Goal: Contribute content: Add original content to the website for others to see

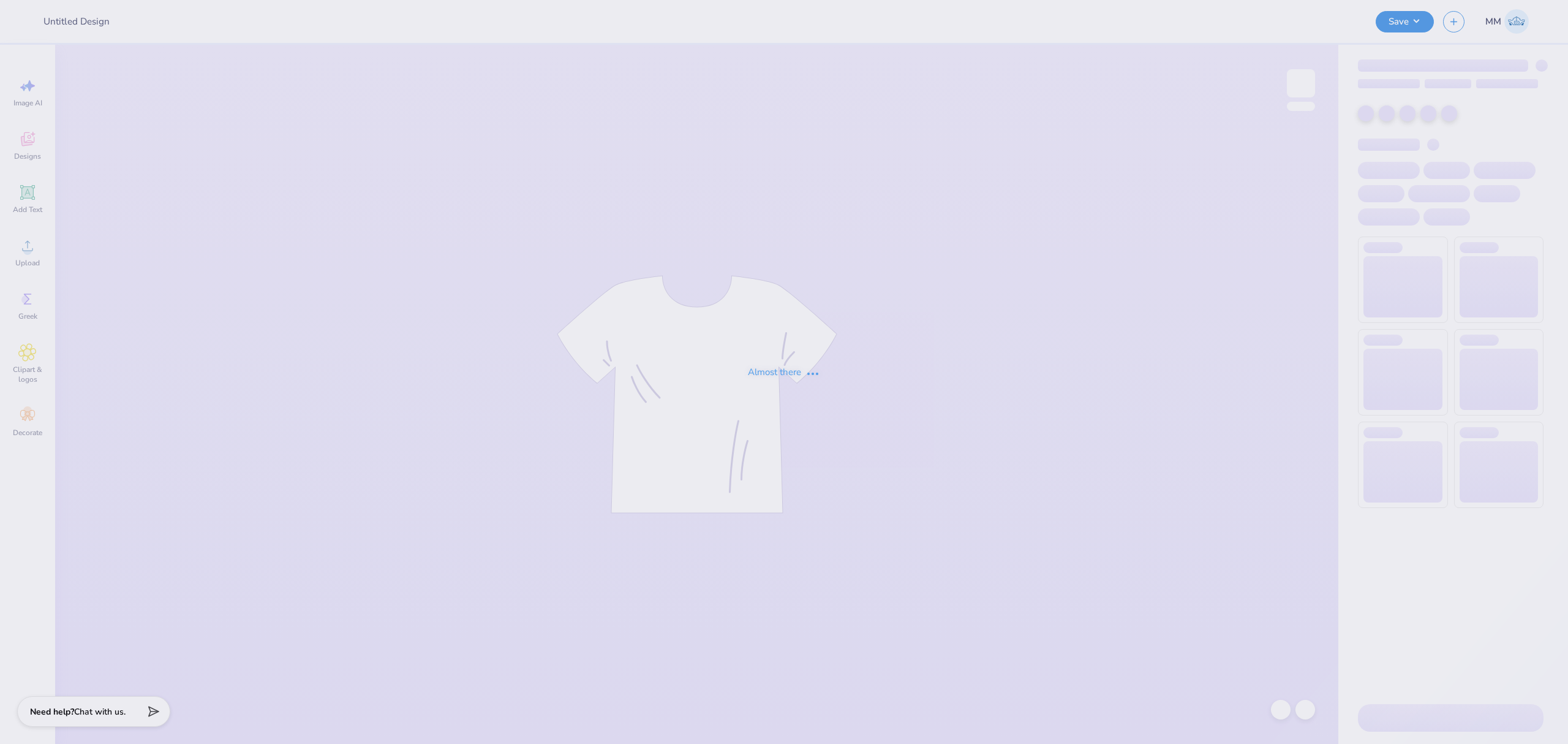
type input "Mockups for [PERSON_NAME]"
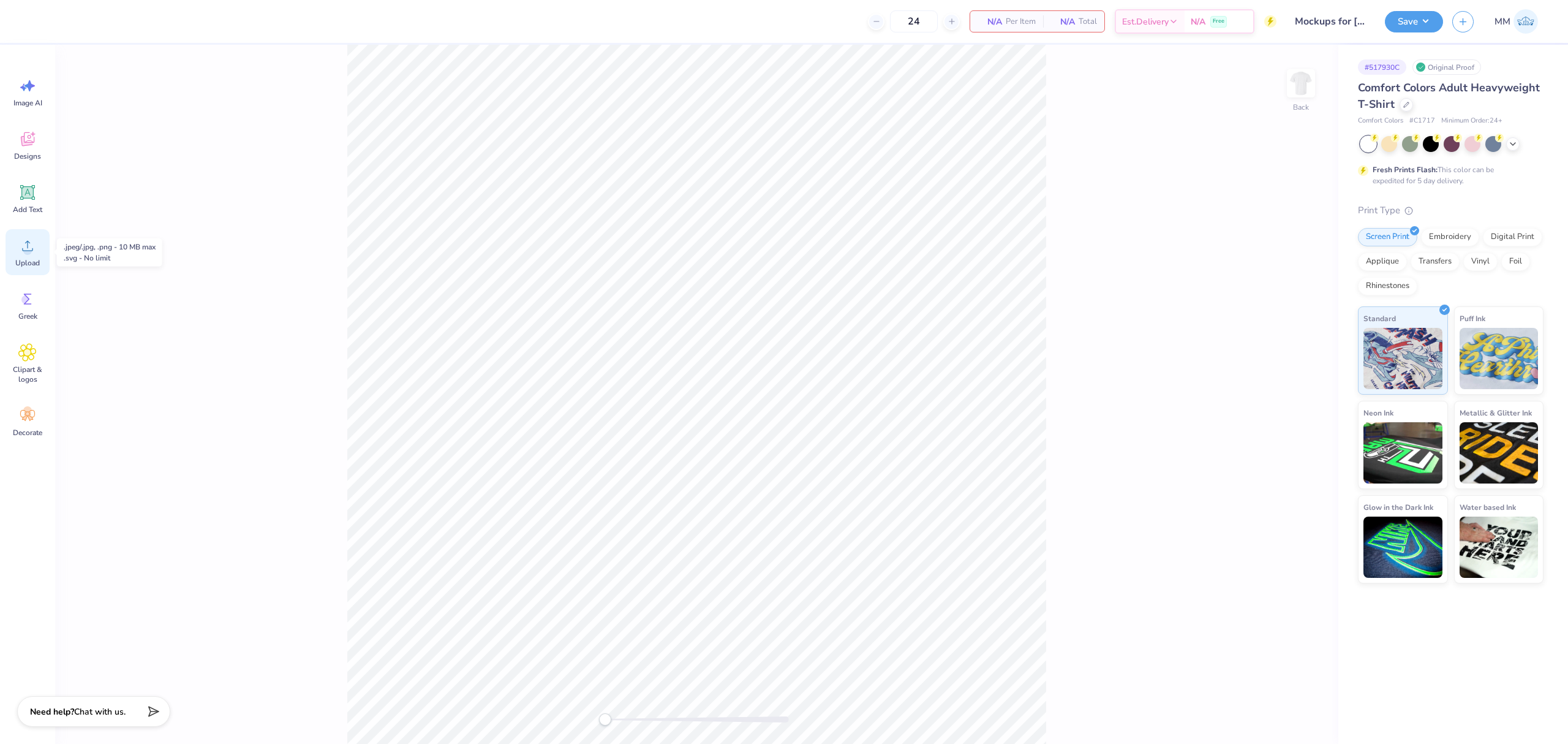
click at [33, 256] on div "Upload" at bounding box center [27, 252] width 44 height 46
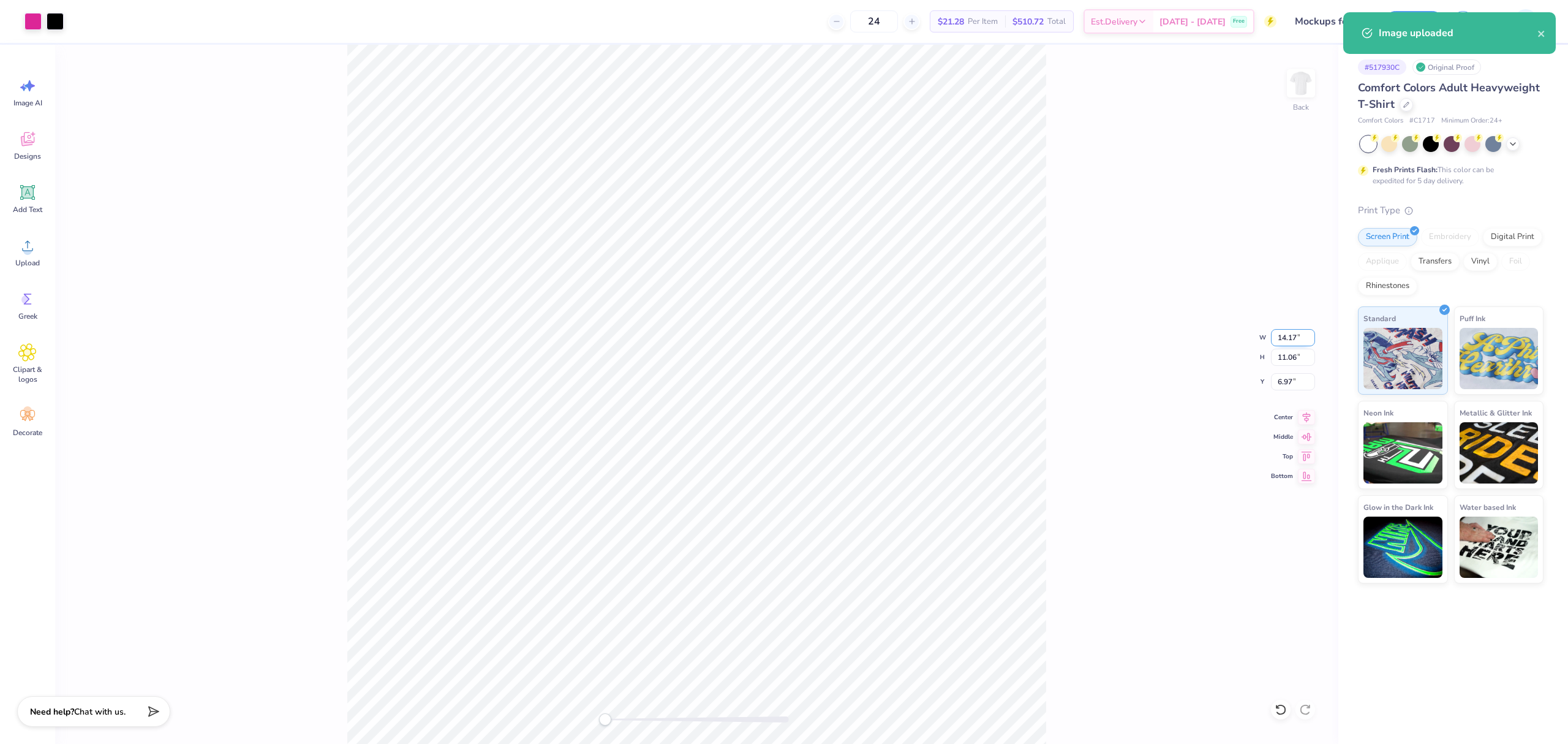
click at [1290, 337] on input "14.17" at bounding box center [1293, 337] width 44 height 17
type input "10.00"
type input "7.80"
click at [1287, 383] on input "8.60" at bounding box center [1293, 381] width 44 height 17
type input "3"
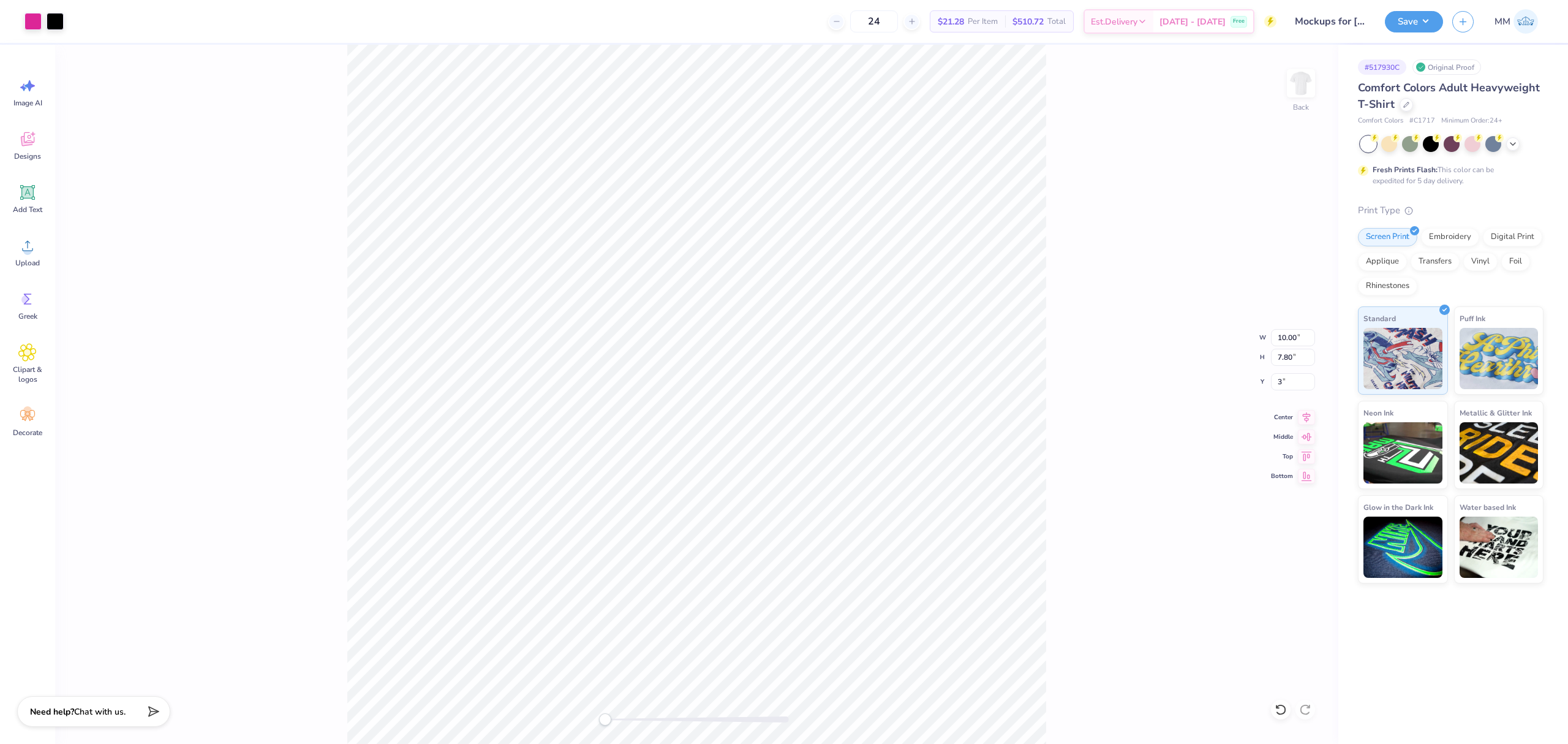
click at [1150, 353] on div "Back W 10.00 10.00 " H 7.80 7.80 " Y 3 3 " Center Middle Top Bottom" at bounding box center [697, 394] width 1284 height 699
click at [32, 211] on span "Add Text" at bounding box center [27, 209] width 30 height 10
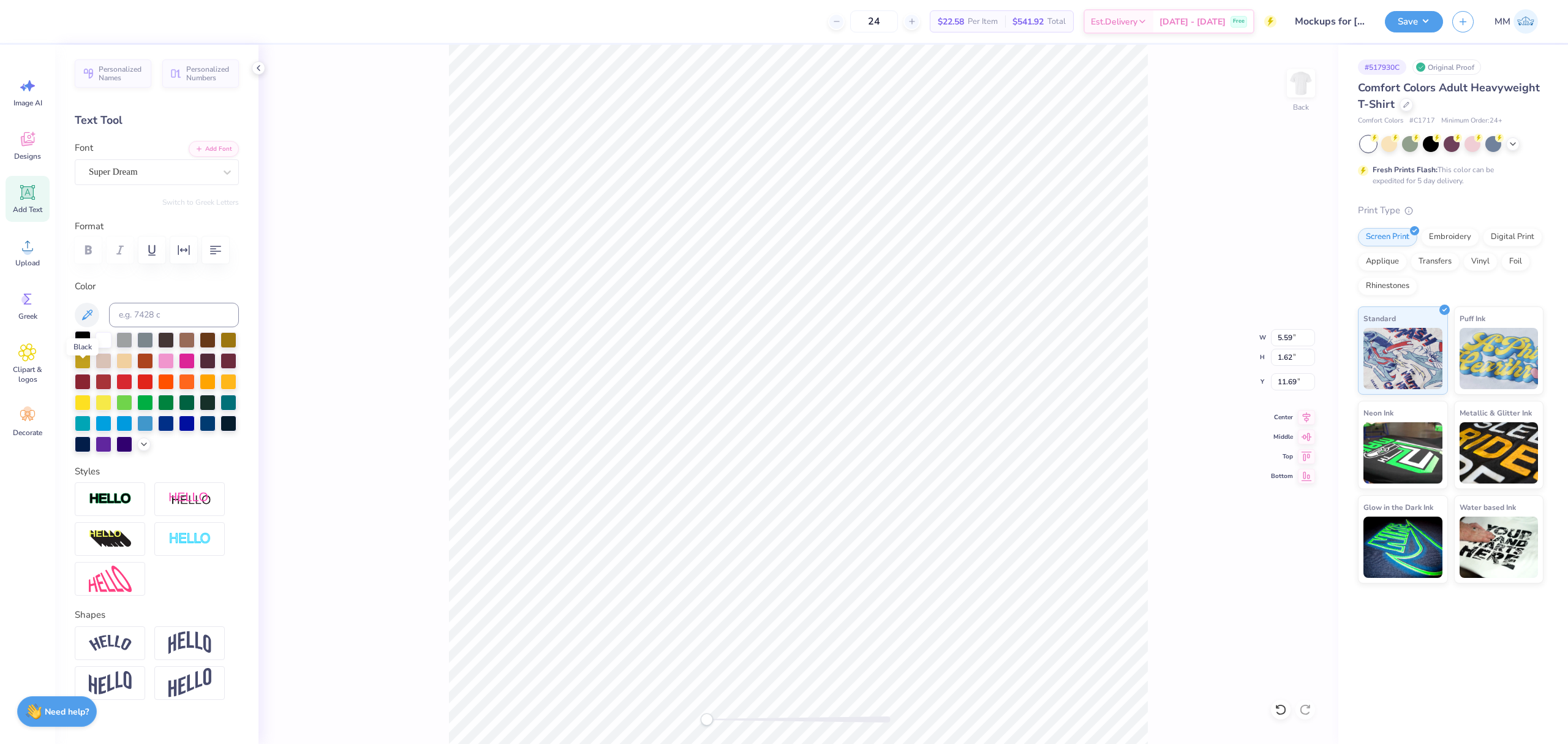
click at [78, 346] on div at bounding box center [83, 339] width 16 height 16
paste textarea "Competitive"
type textarea "Competitive"
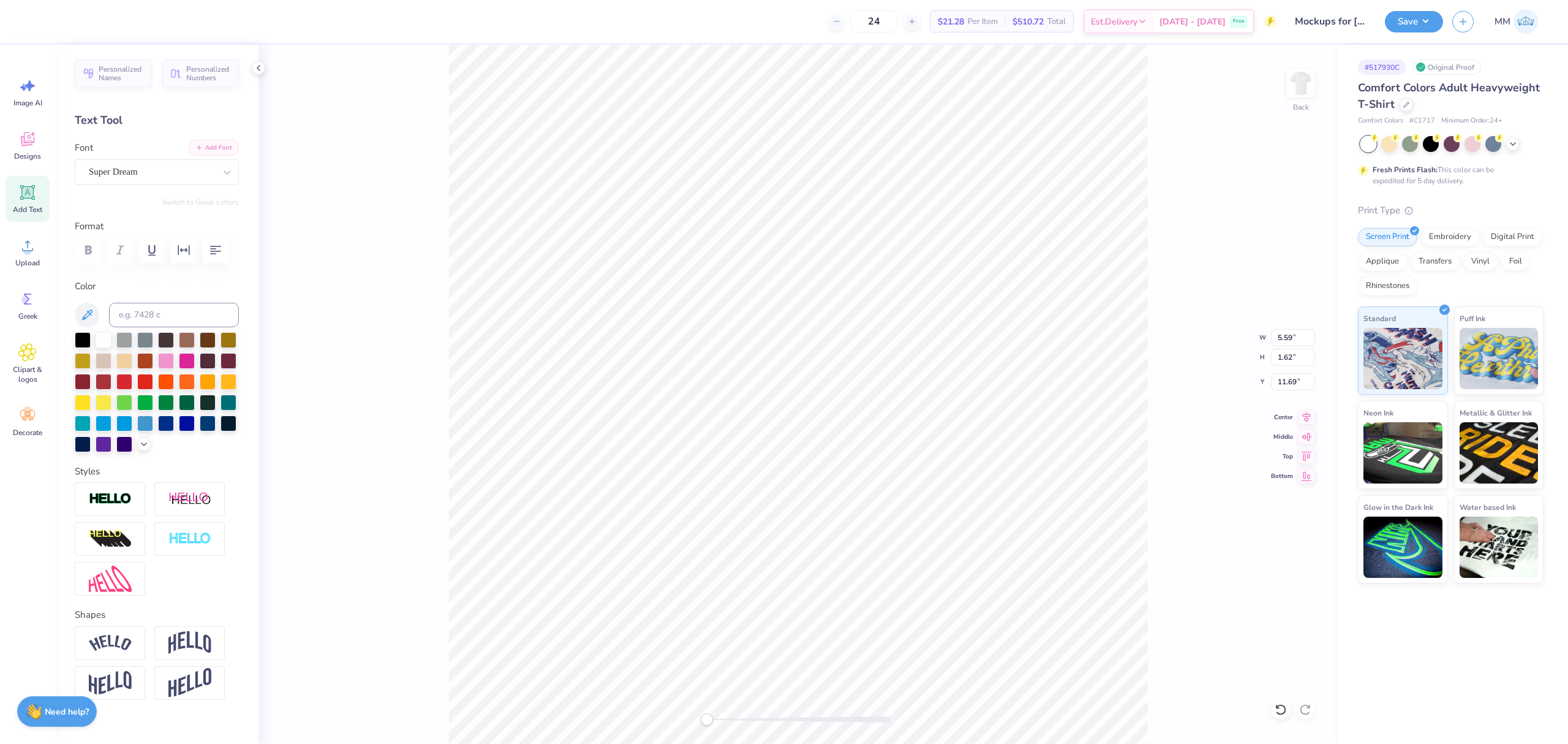
click at [204, 155] on button "Add Font" at bounding box center [214, 148] width 50 height 16
type input "10.23"
type input "1.53"
type input "11.65"
click at [1291, 336] on input "10.23" at bounding box center [1293, 337] width 44 height 17
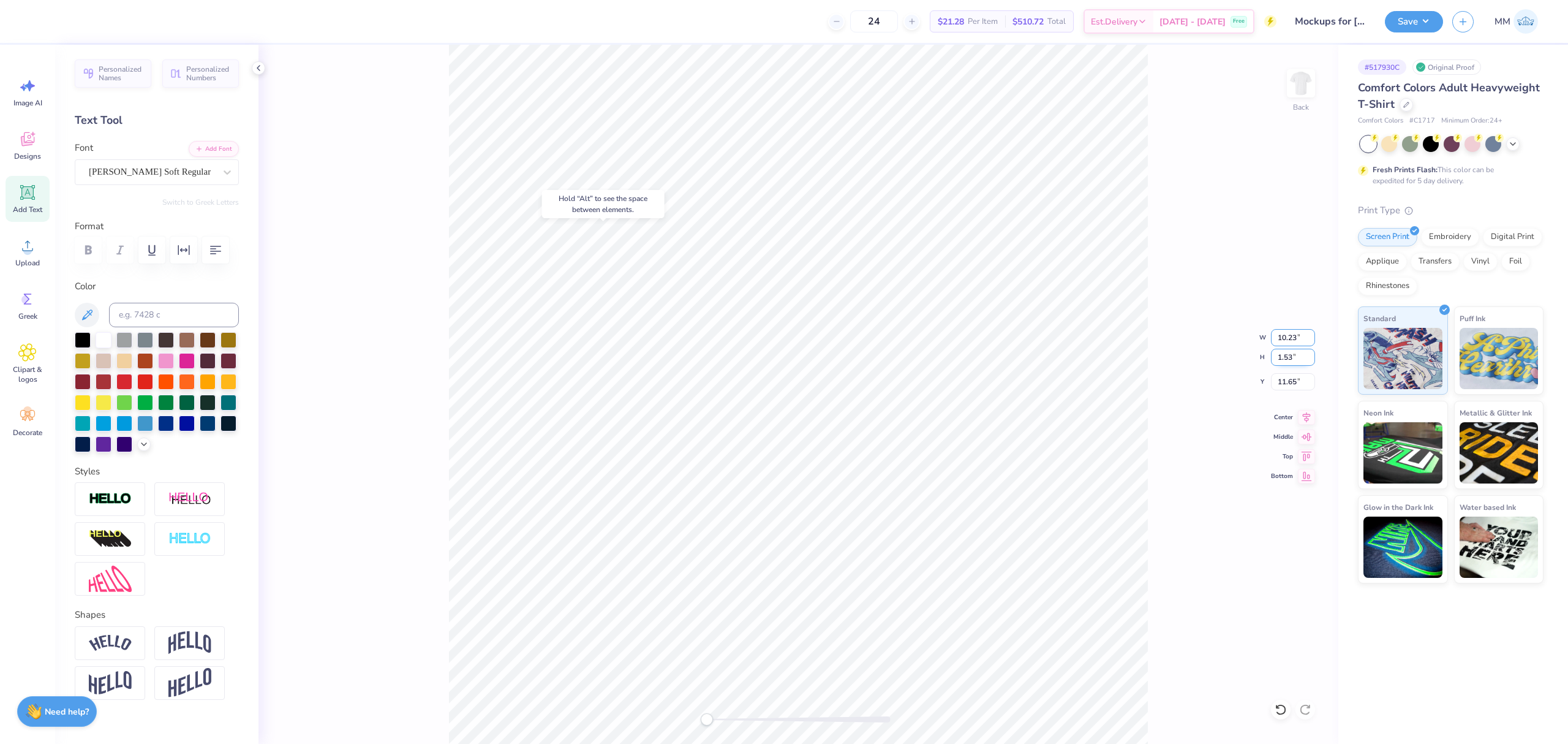
type input "1"
type input "0.00"
type input "5.10"
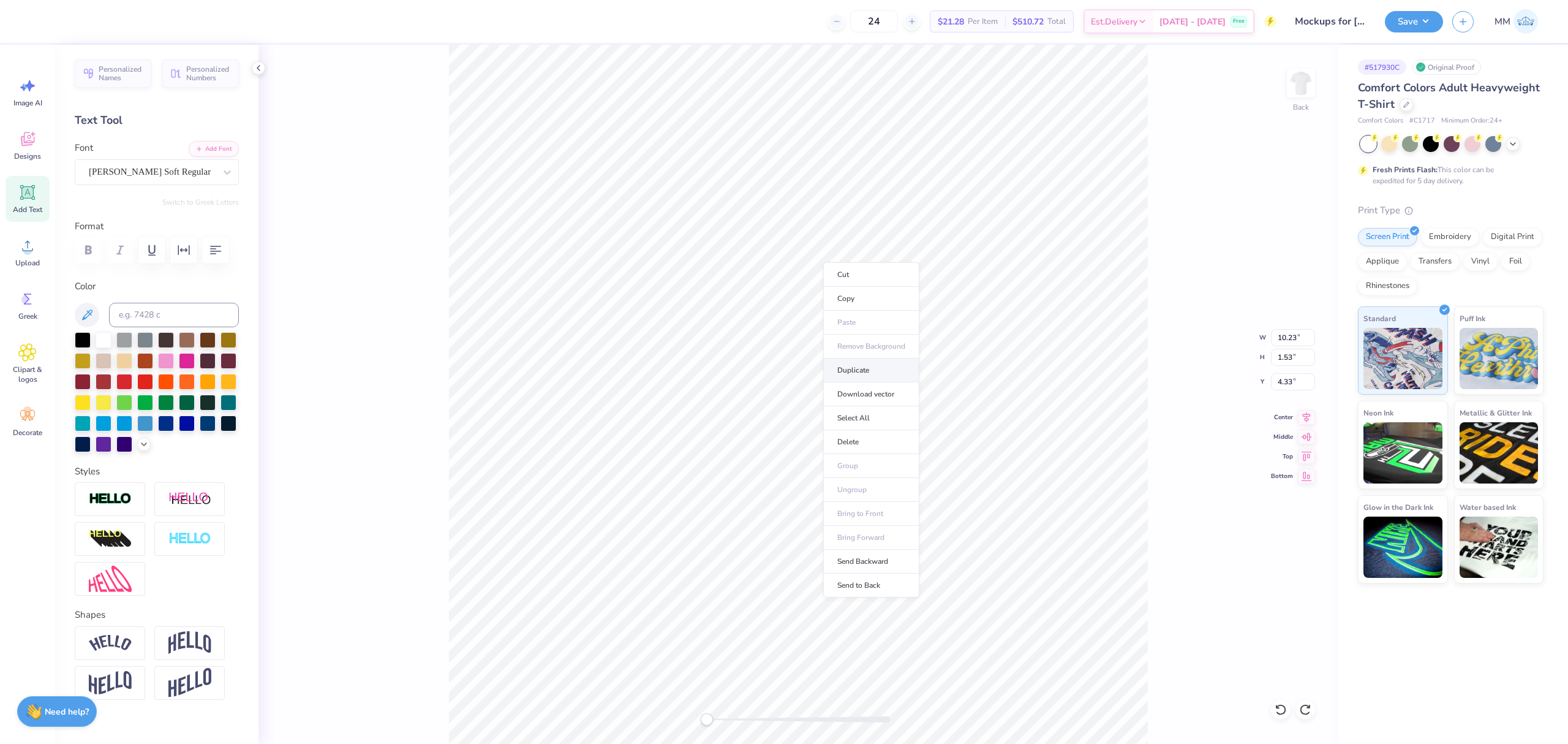
click at [856, 371] on li "Duplicate" at bounding box center [871, 370] width 96 height 24
type input "5.33"
click at [198, 150] on button "Add Font" at bounding box center [214, 148] width 50 height 16
paste textarea "Moms"
type textarea "Moms"
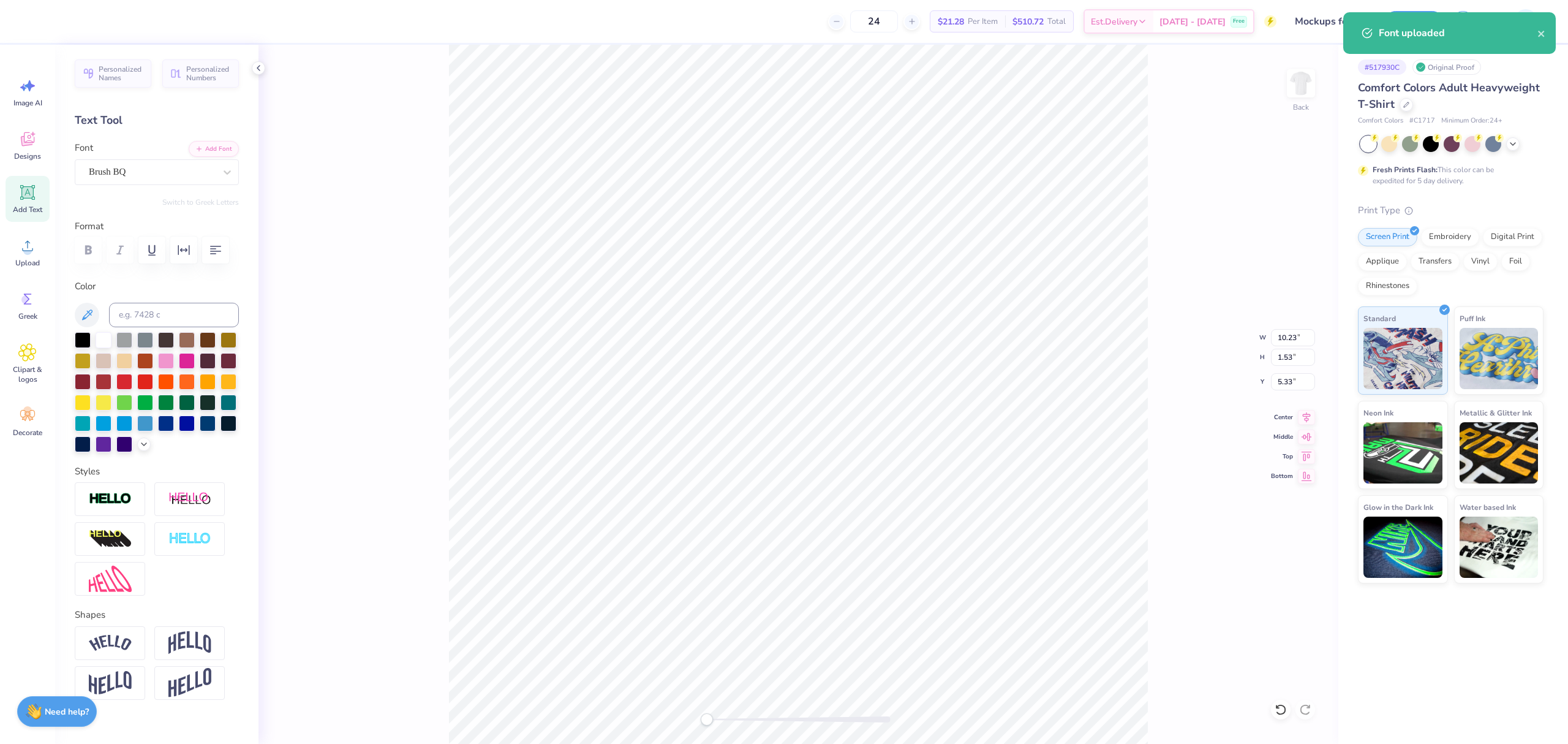
scroll to position [13, 3]
type input "4.36"
type input "1.42"
type input "6.29"
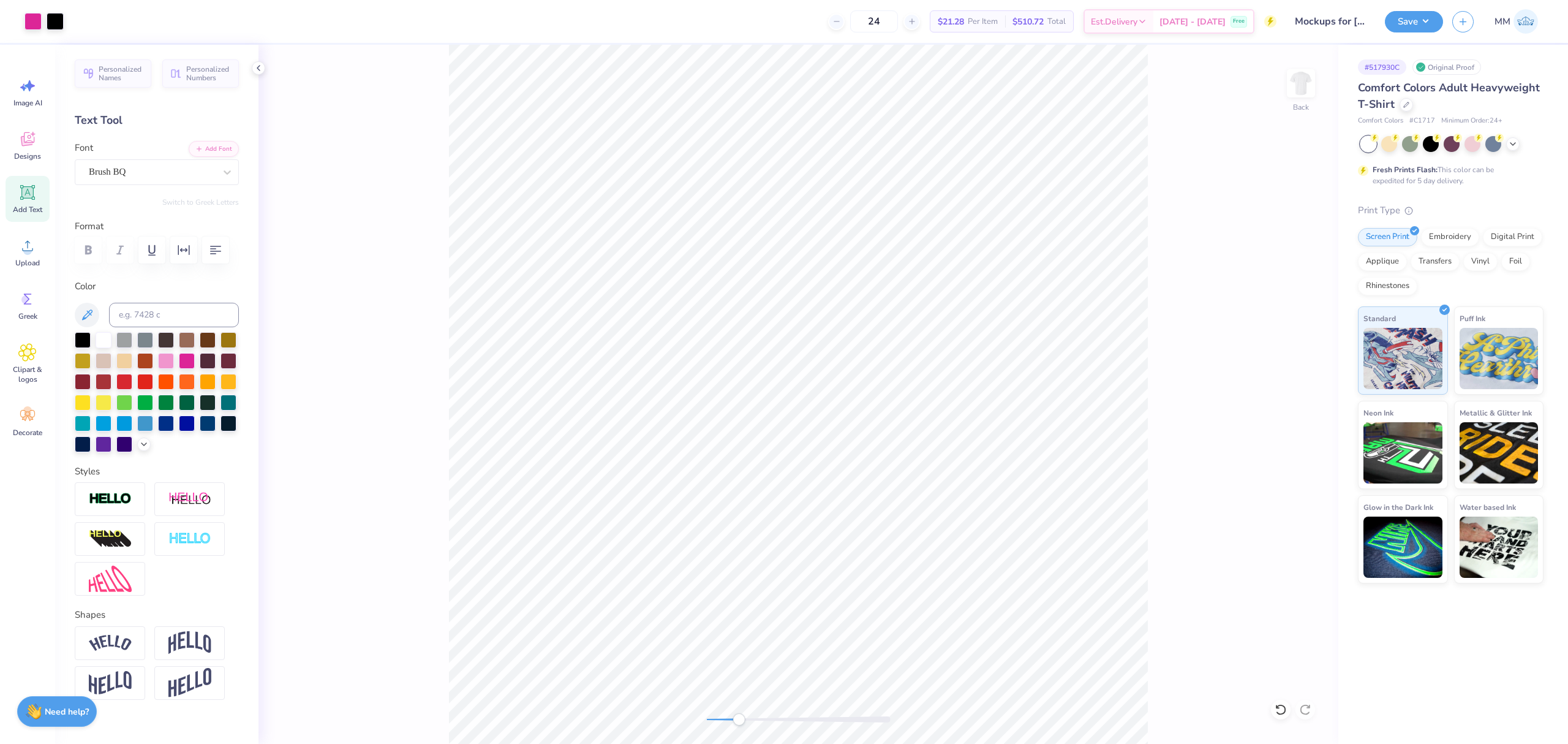
click at [739, 731] on div "Back" at bounding box center [798, 394] width 1080 height 699
type input "4.49"
type input "1.46"
type input "6.19"
click at [655, 716] on div "Back W 4.49 4.49 " H 1.46 1.46 " Y 6.19 6.19 " Center Middle Top Bottom" at bounding box center [798, 394] width 1080 height 699
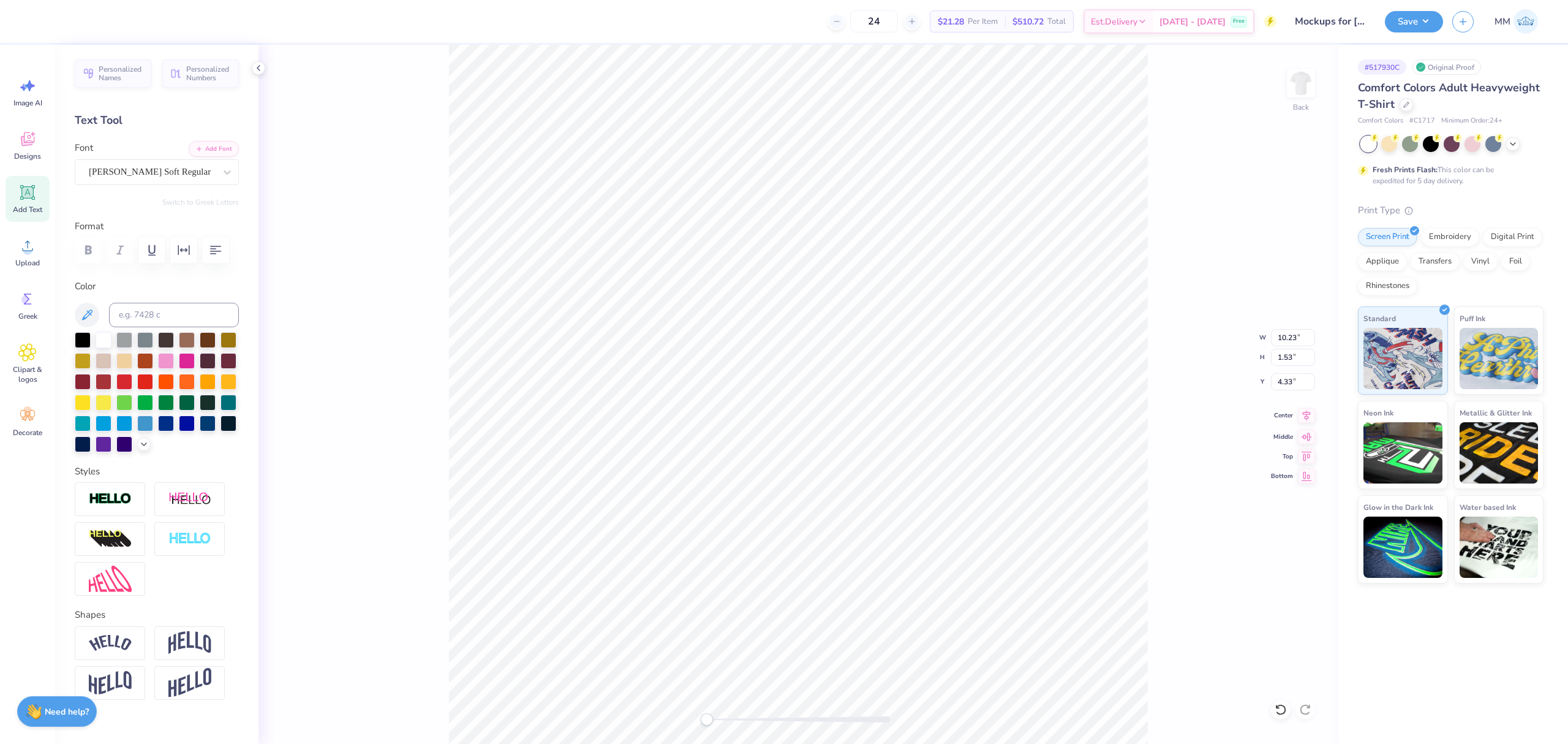
click at [1301, 418] on icon at bounding box center [1306, 415] width 17 height 15
click at [1298, 417] on icon at bounding box center [1306, 415] width 17 height 15
click at [788, 449] on li "Group" at bounding box center [796, 440] width 96 height 24
click at [1283, 332] on input "10.23" at bounding box center [1293, 337] width 44 height 17
type input "10.00"
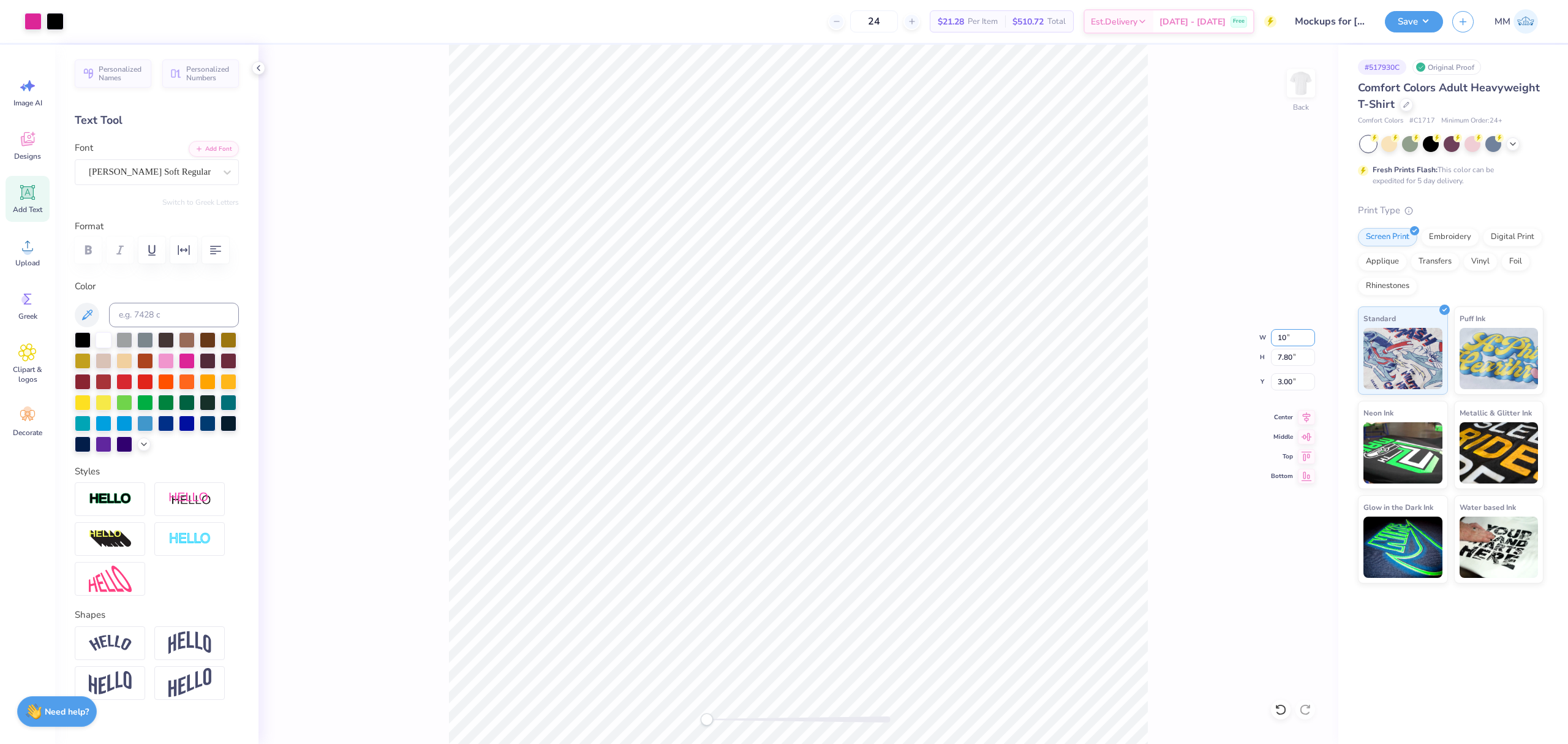
type input "7.63"
type input "3.09"
click at [1287, 383] on input "3.09" at bounding box center [1293, 381] width 44 height 17
type input "3"
click at [1395, 17] on button "Save" at bounding box center [1414, 19] width 58 height 21
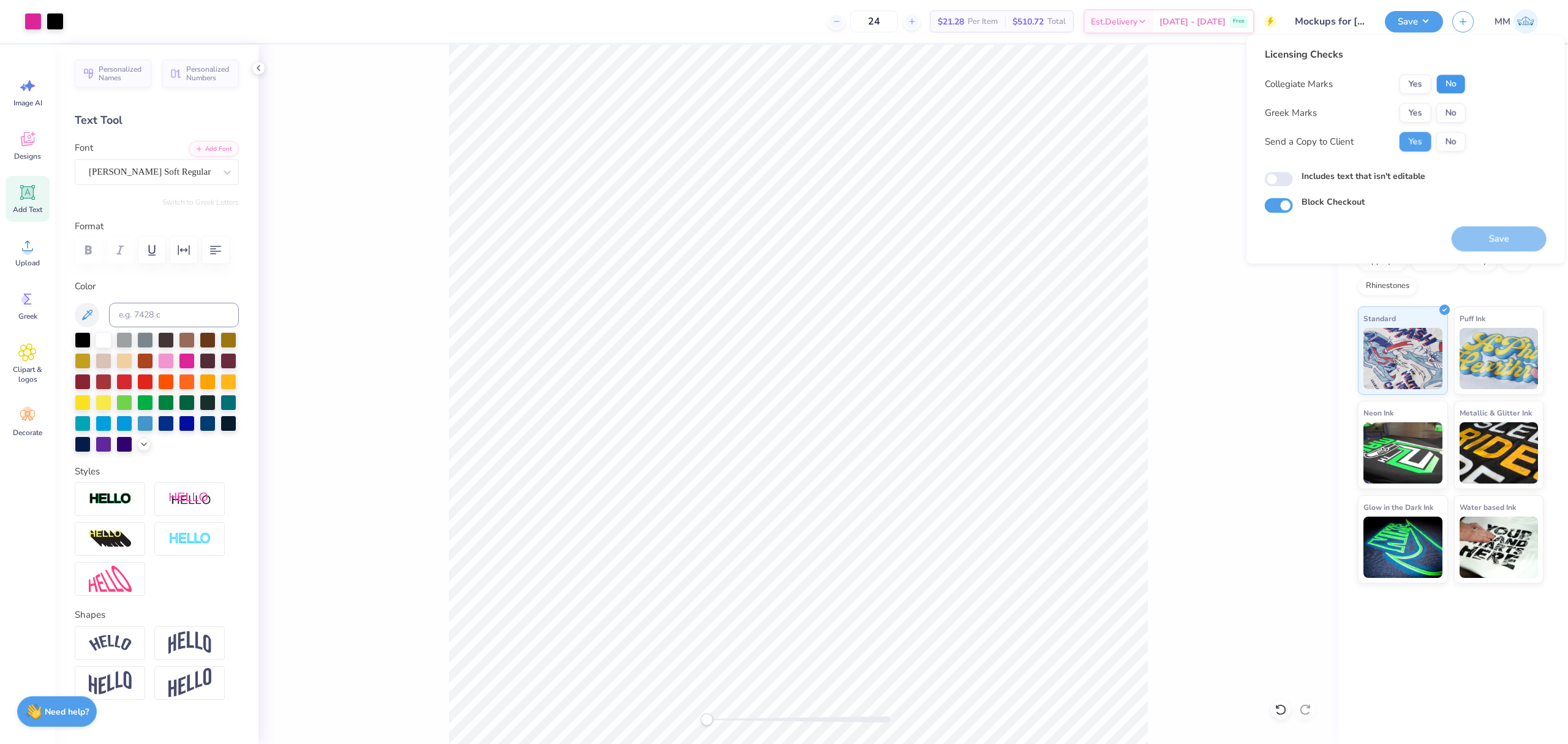
click at [1447, 87] on button "No" at bounding box center [1451, 84] width 30 height 19
click at [1449, 119] on button "No" at bounding box center [1451, 113] width 30 height 19
click at [1390, 174] on label "Includes text that isn't editable" at bounding box center [1363, 175] width 124 height 13
click at [1293, 174] on input "Includes text that isn't editable" at bounding box center [1279, 180] width 28 height 15
checkbox input "true"
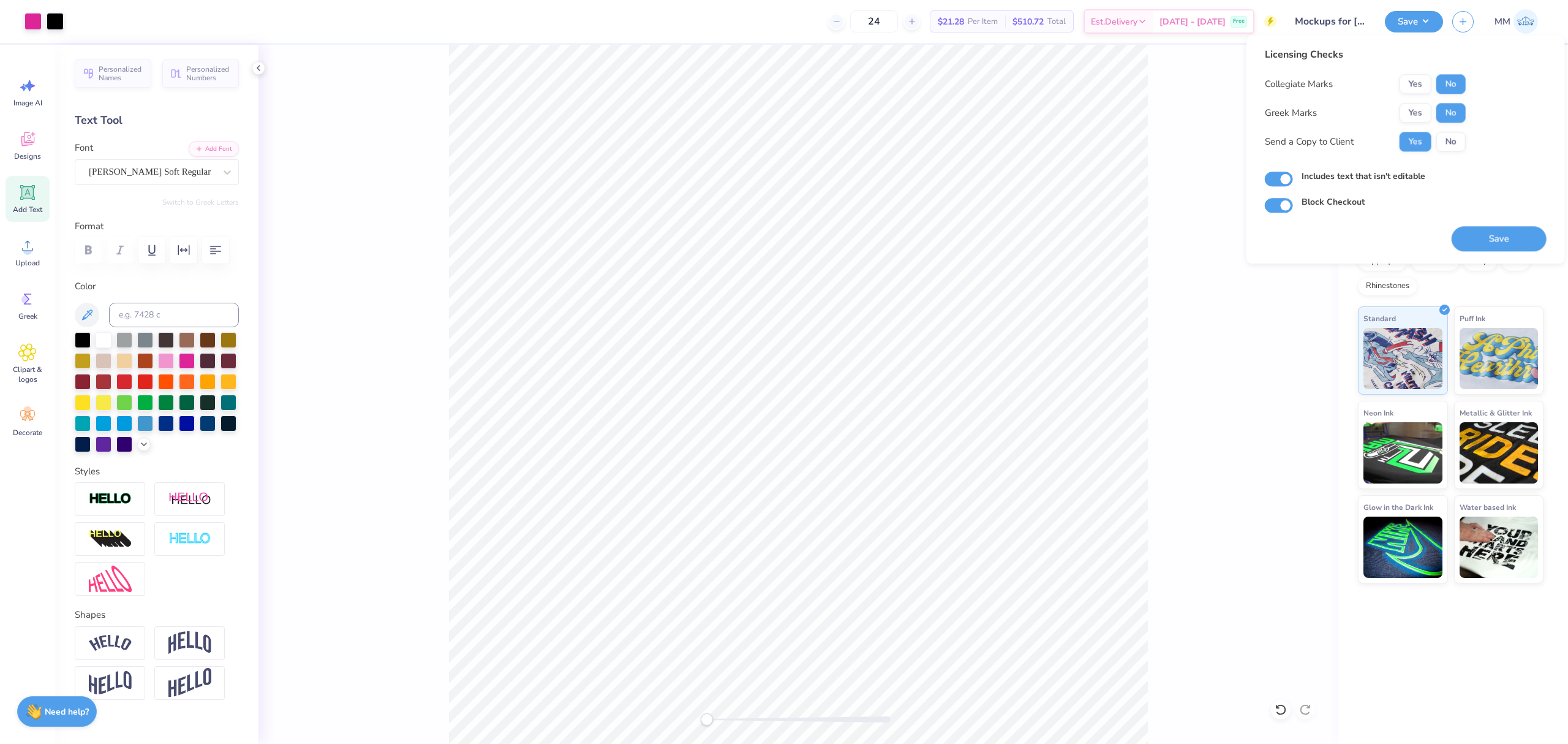
click at [1467, 236] on button "Save" at bounding box center [1499, 238] width 95 height 25
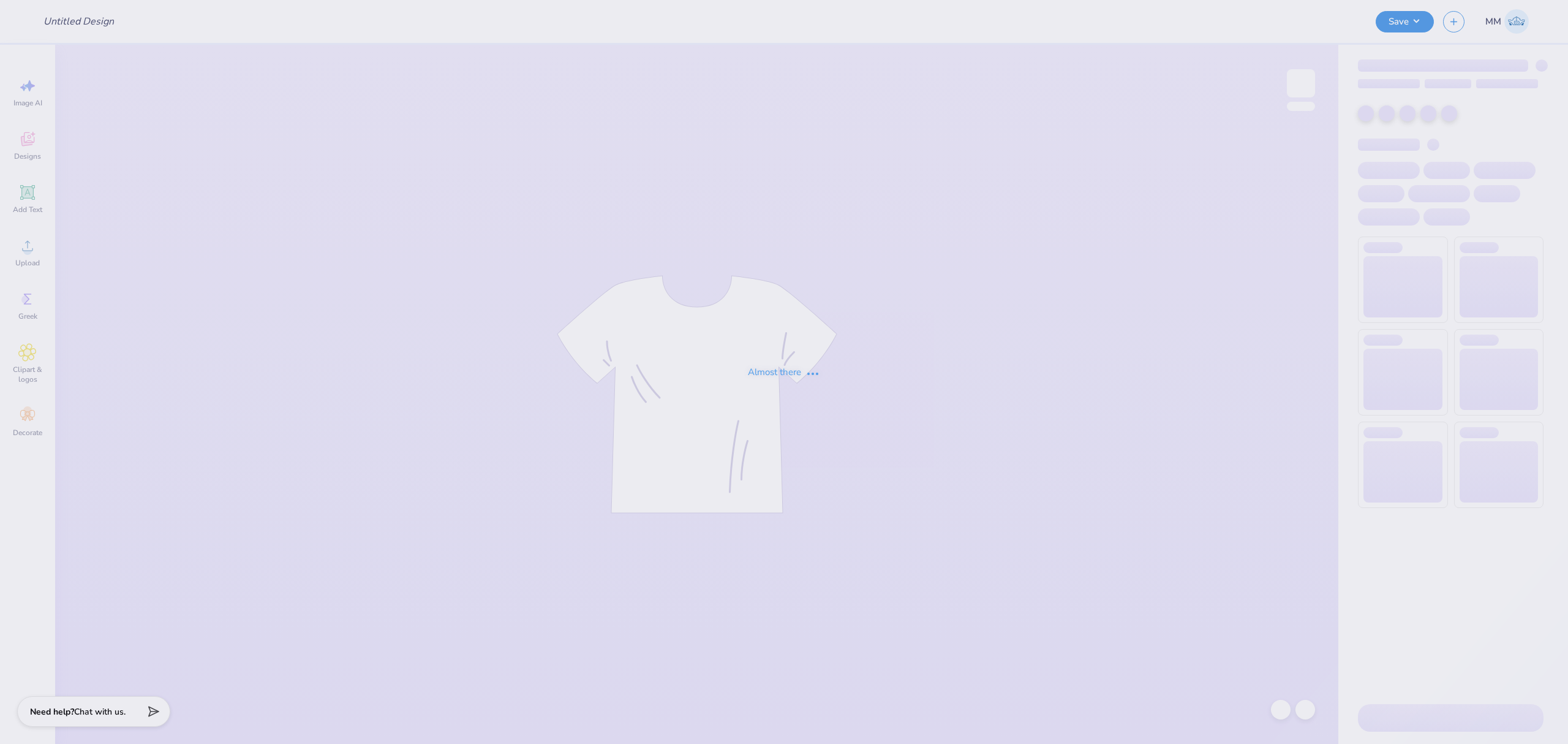
type input "[PERSON_NAME] : [GEOGRAPHIC_DATA][US_STATE]: [GEOGRAPHIC_DATA]"
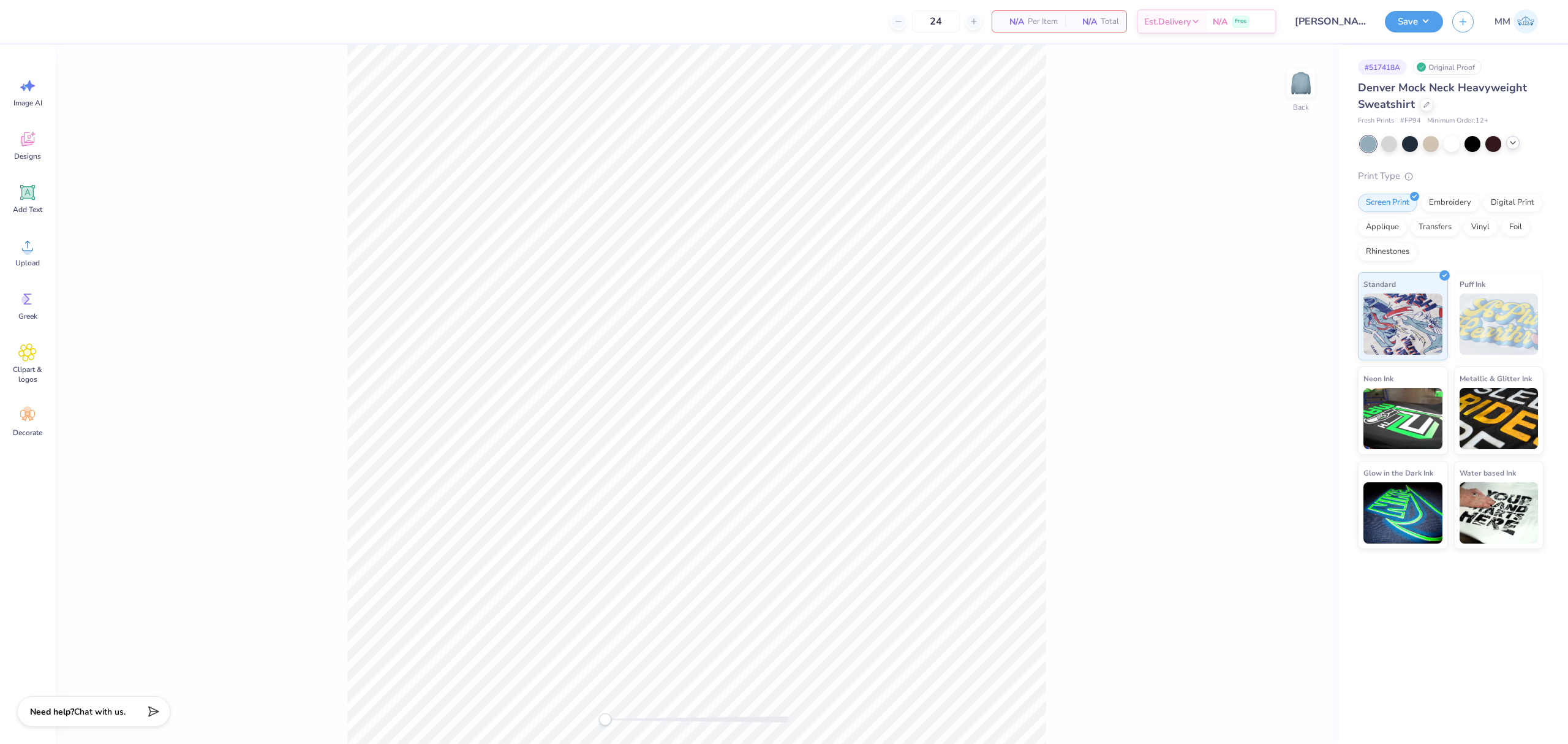
click at [1513, 144] on icon at bounding box center [1512, 142] width 10 height 10
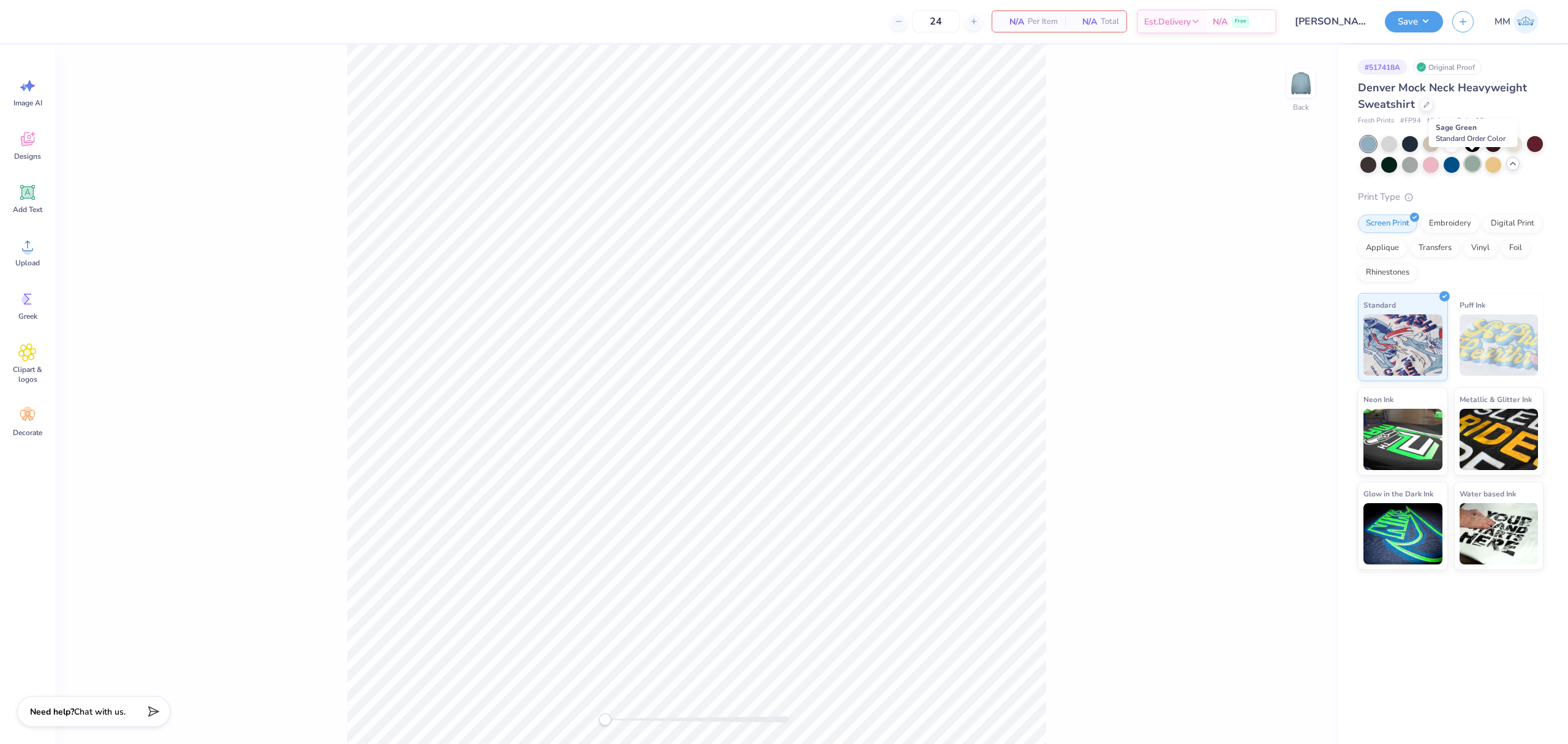
click at [1475, 161] on div at bounding box center [1473, 164] width 16 height 16
click at [38, 264] on span "Upload" at bounding box center [27, 262] width 24 height 10
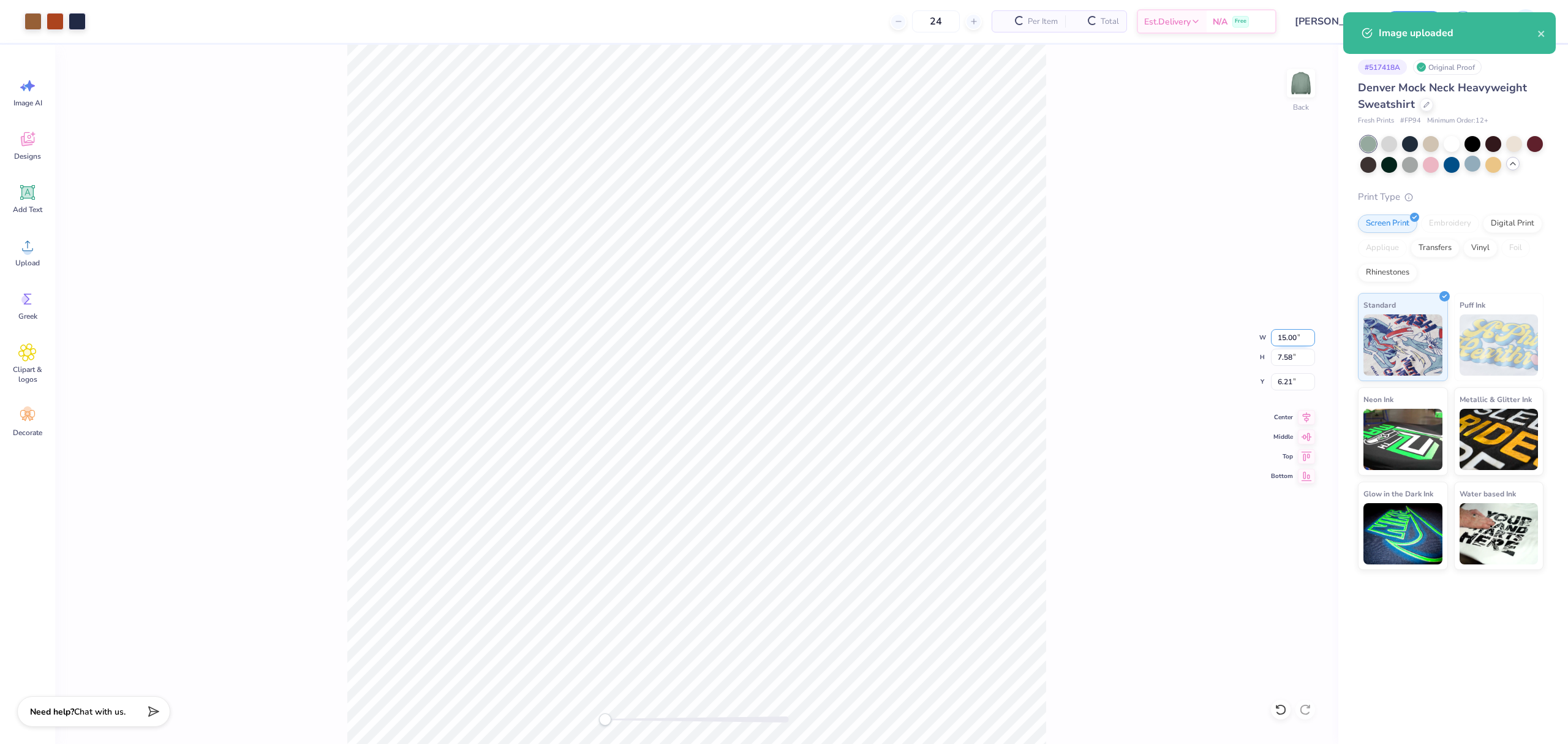
click at [1290, 338] on input "15.00" at bounding box center [1293, 337] width 44 height 17
type input "12.00"
type input "6.06"
click at [1290, 382] on input "6.97" at bounding box center [1293, 381] width 44 height 17
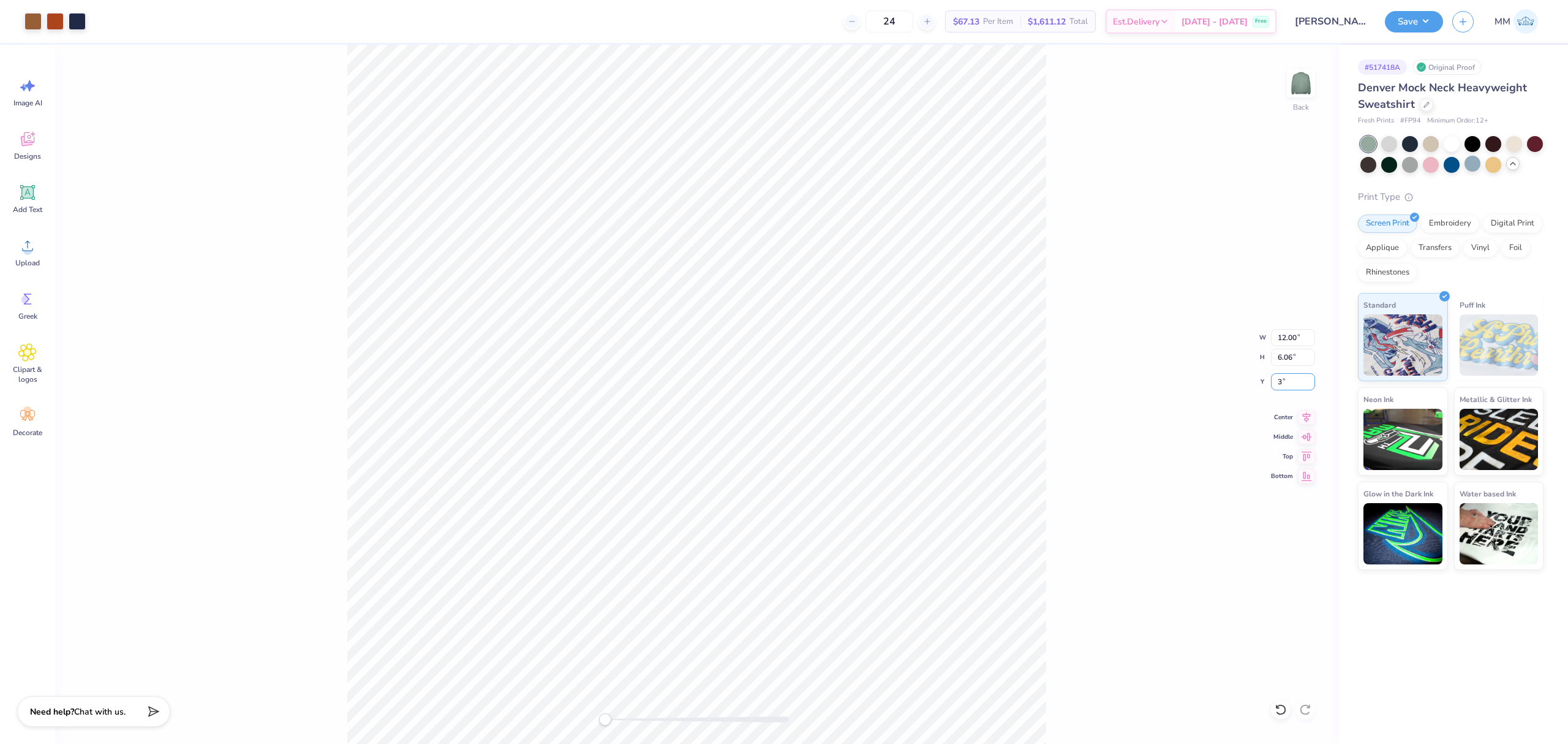
type input "3"
click at [1294, 338] on input "12.00" at bounding box center [1293, 337] width 44 height 17
type input "11.00"
type input "5.56"
click at [1295, 381] on input "3.25" at bounding box center [1293, 381] width 44 height 17
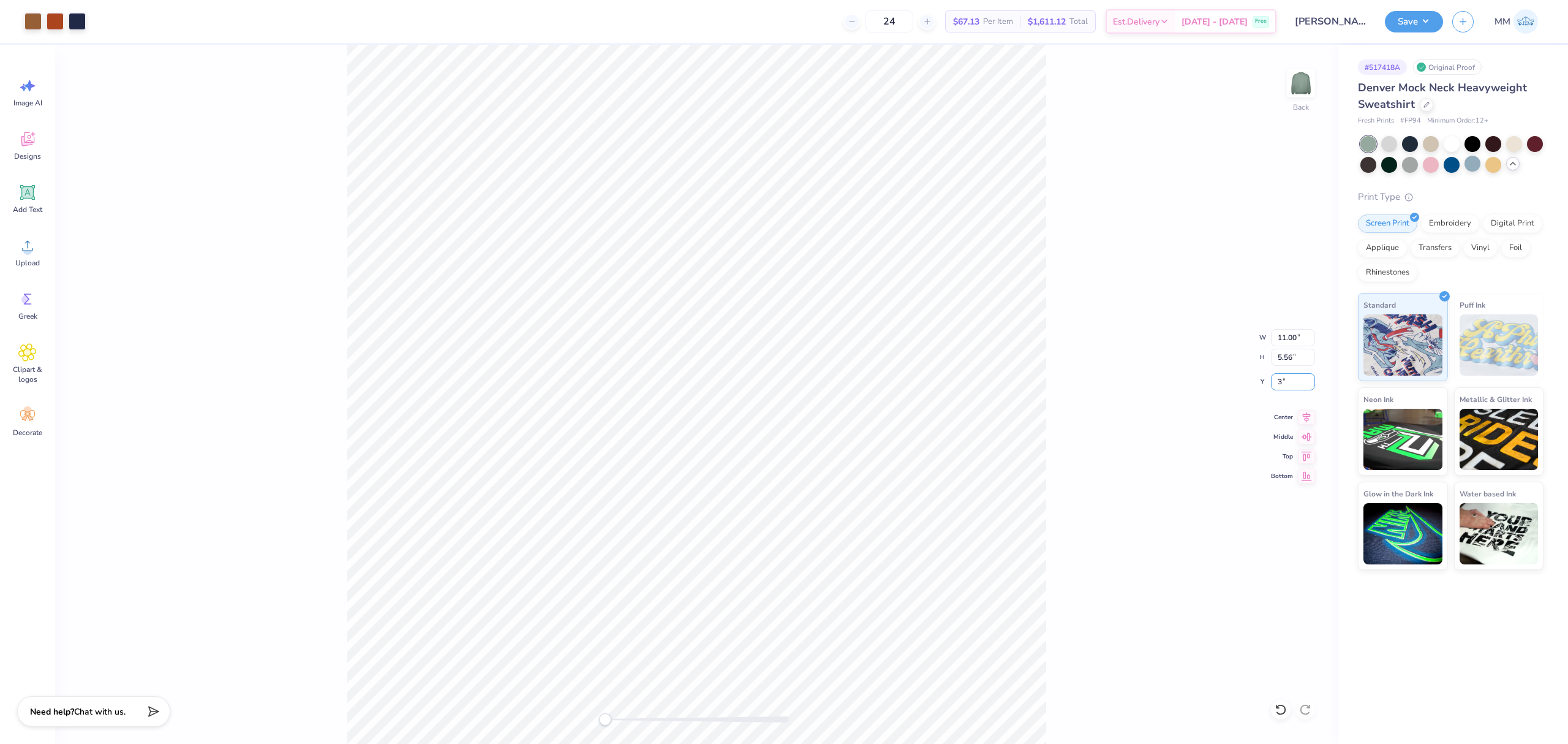
type input "3"
click at [1076, 385] on div "Back W 11.00 11.00 " H 5.56 5.56 " Y 3 3 " Center Middle Top Bottom" at bounding box center [697, 394] width 1284 height 699
click at [1289, 341] on input "11.00" at bounding box center [1293, 337] width 44 height 17
type input "10.00"
type input "5.05"
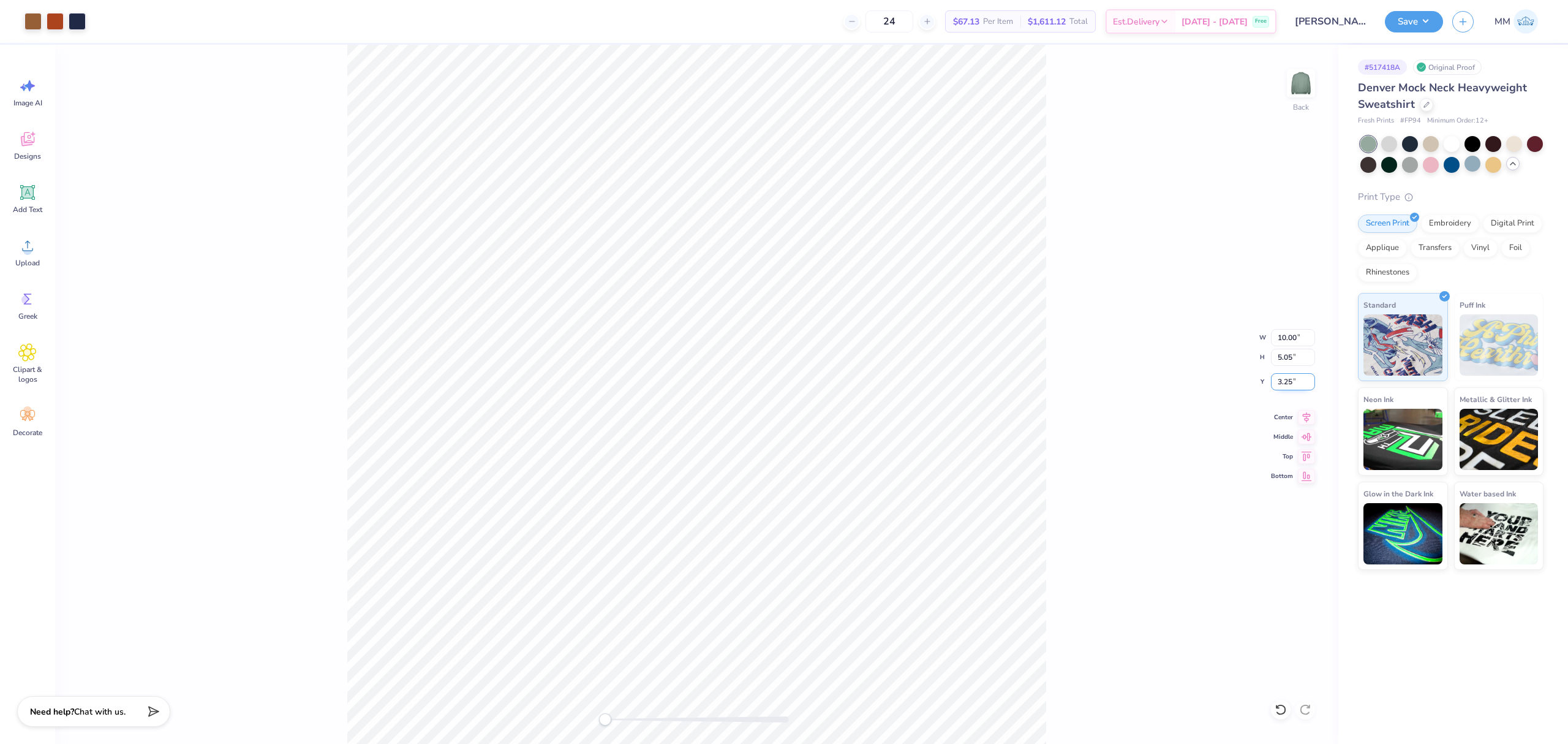
click at [1284, 376] on input "3.25" at bounding box center [1293, 381] width 44 height 17
type input "3"
click at [34, 201] on div "Add Text" at bounding box center [27, 198] width 44 height 46
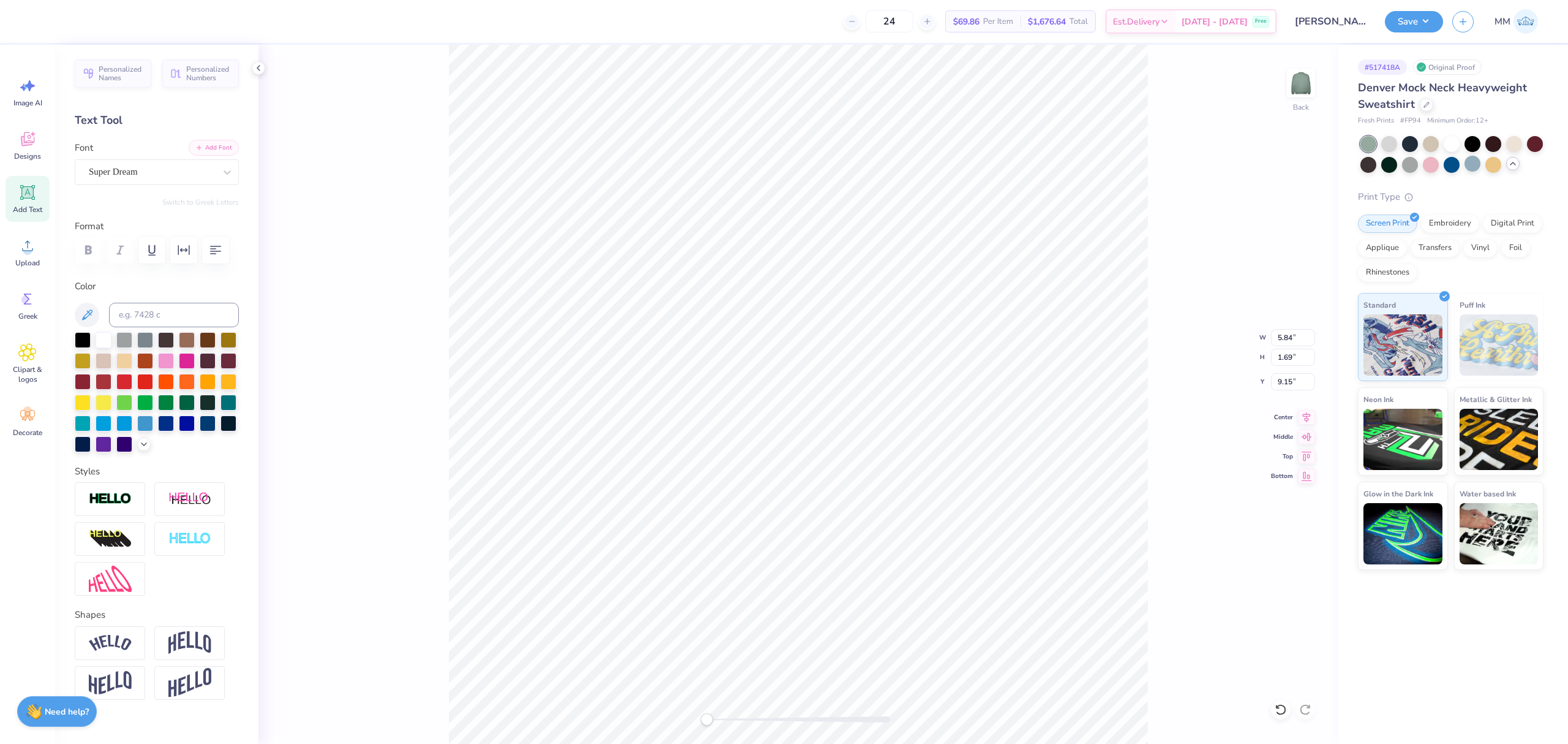
click at [215, 151] on button "Add Font" at bounding box center [214, 148] width 50 height 16
click at [135, 327] on input at bounding box center [173, 315] width 130 height 24
type input "533"
type textarea "Biomedical Engineering Society"
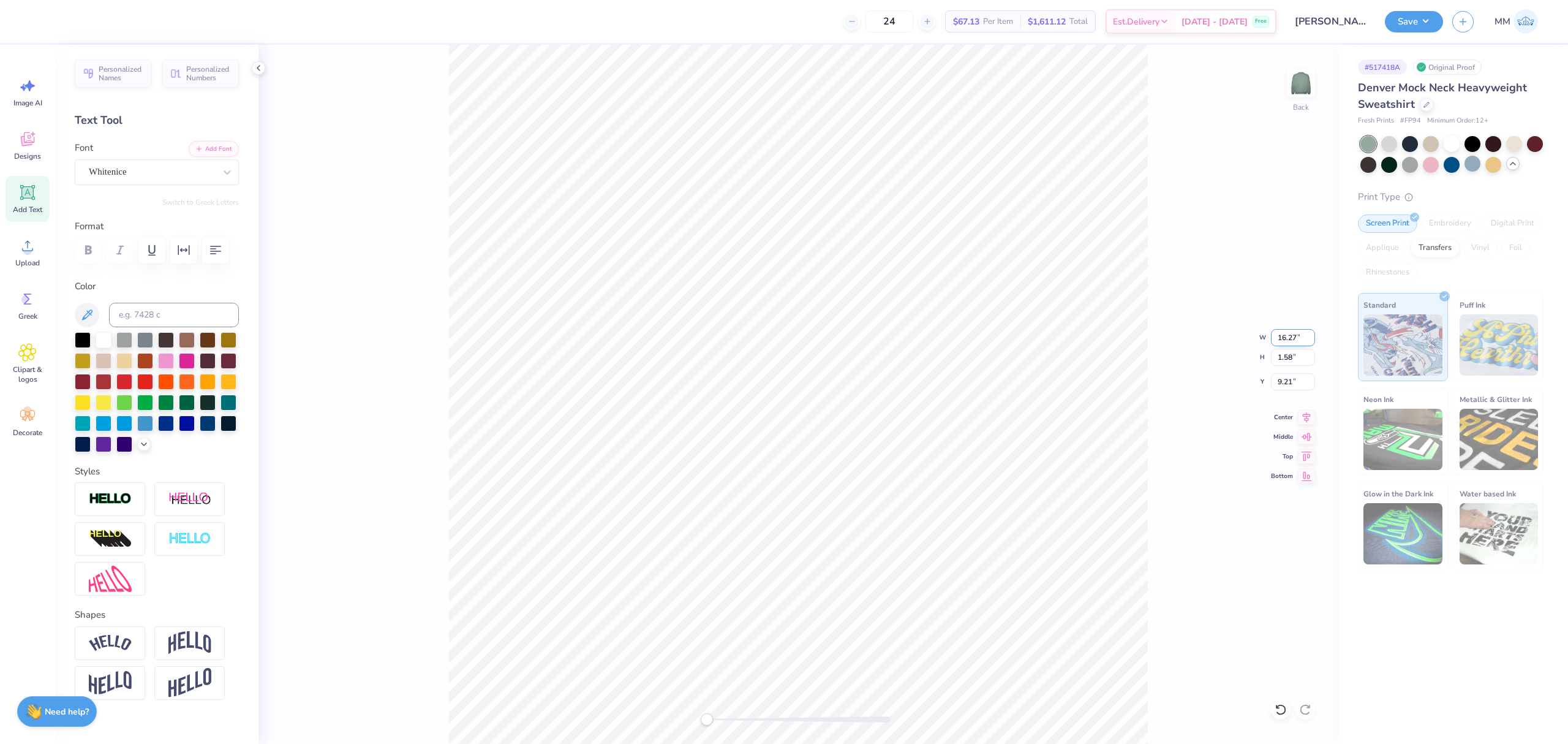
click at [1277, 339] on input "16.27" at bounding box center [1293, 337] width 44 height 17
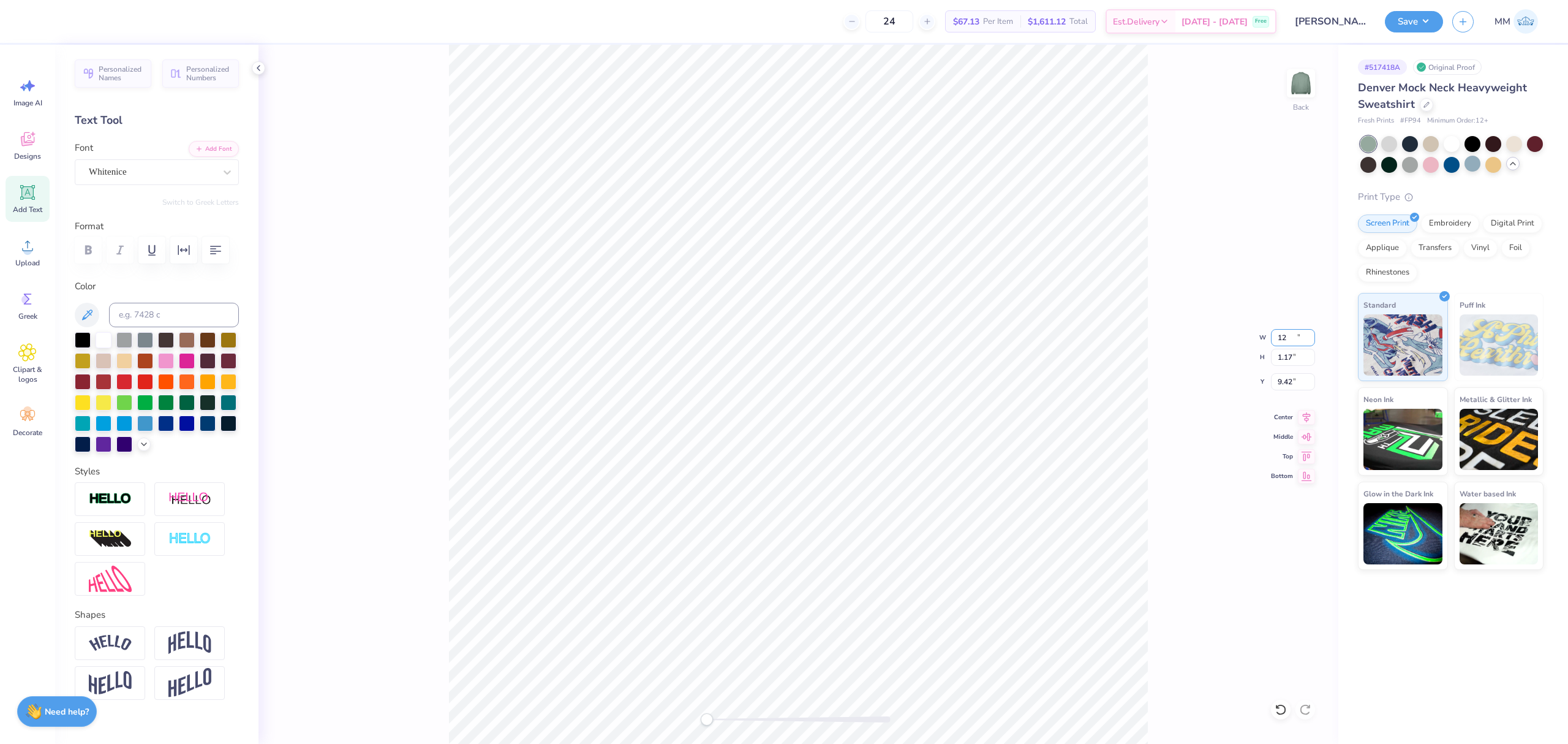
type input "12.00"
type input "1.17"
type input "9.42"
click at [1314, 421] on icon at bounding box center [1306, 415] width 17 height 15
click at [887, 507] on li "Duplicate" at bounding box center [895, 511] width 96 height 24
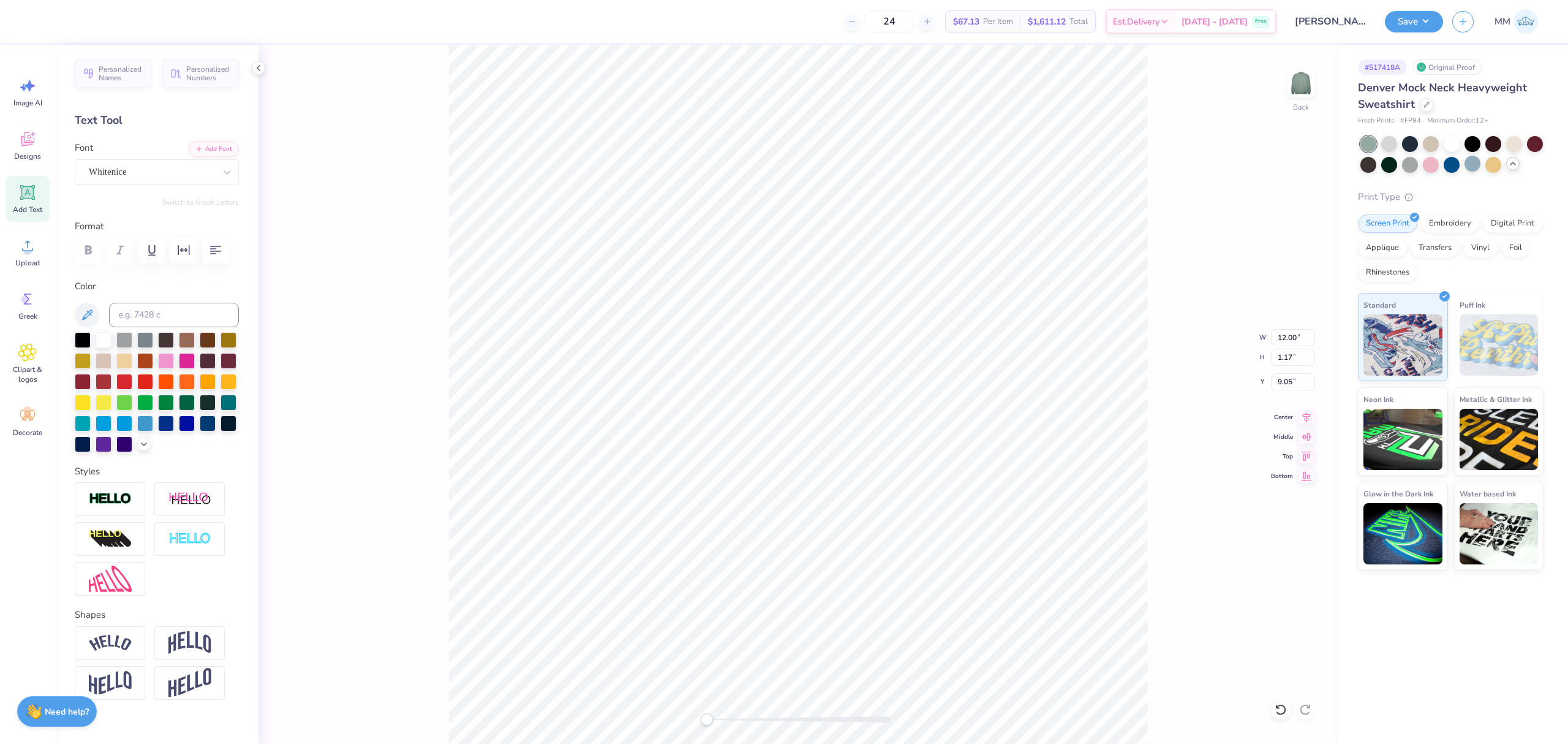
type input "9.05"
click at [222, 144] on button "Add Font" at bounding box center [214, 148] width 50 height 16
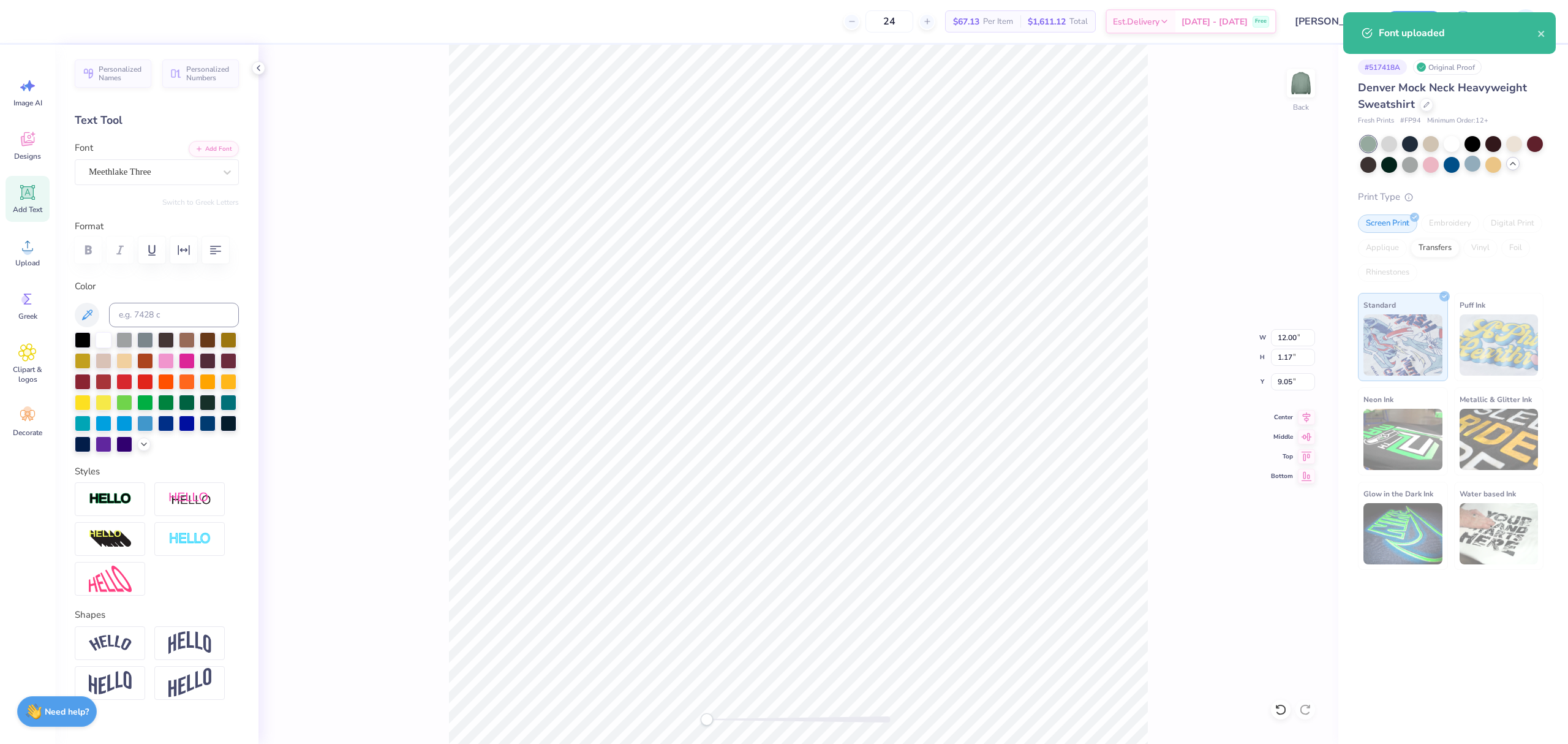
type textarea "est. 2025"
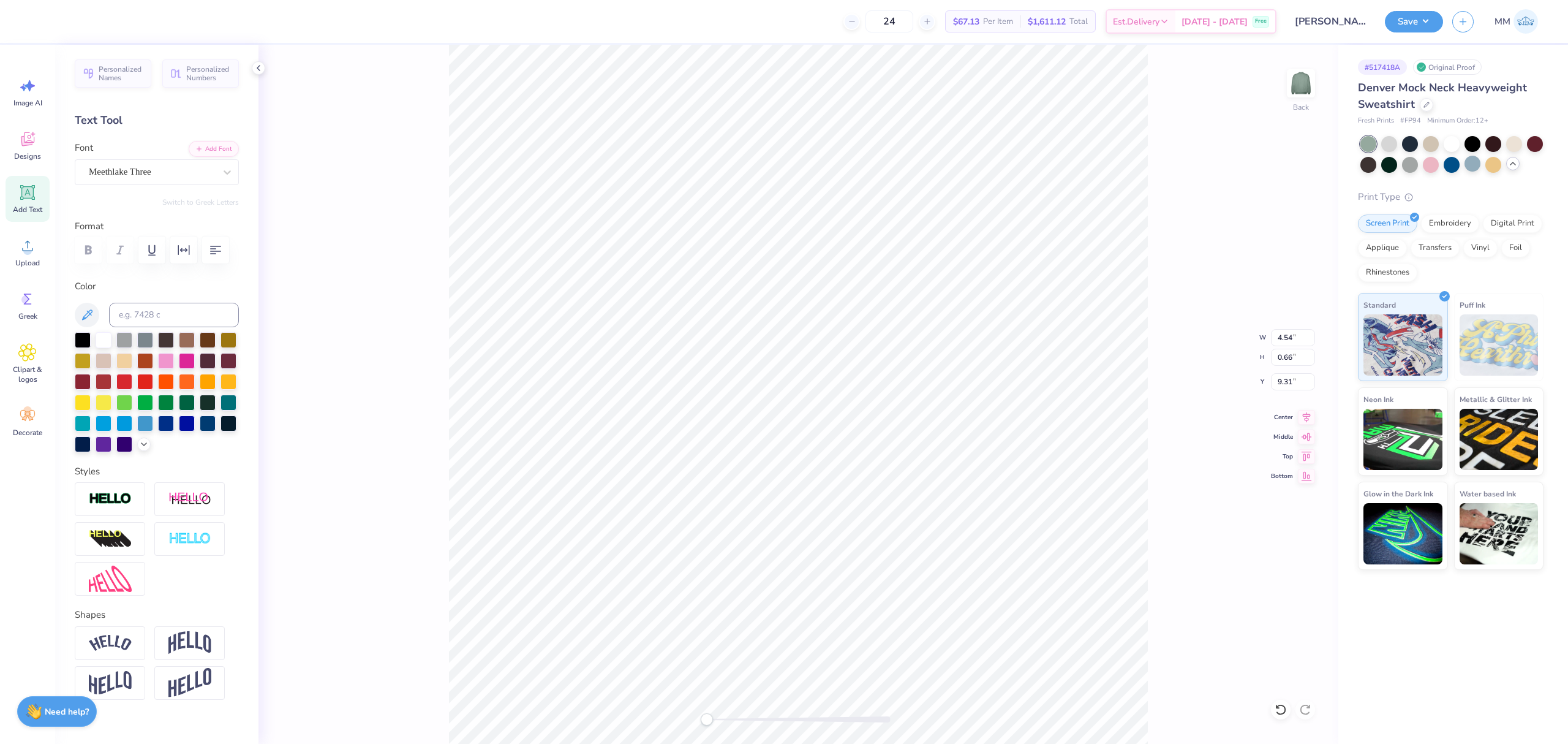
type input "3.42"
type input "0.49"
click at [184, 253] on icon "button" at bounding box center [184, 250] width 15 height 15
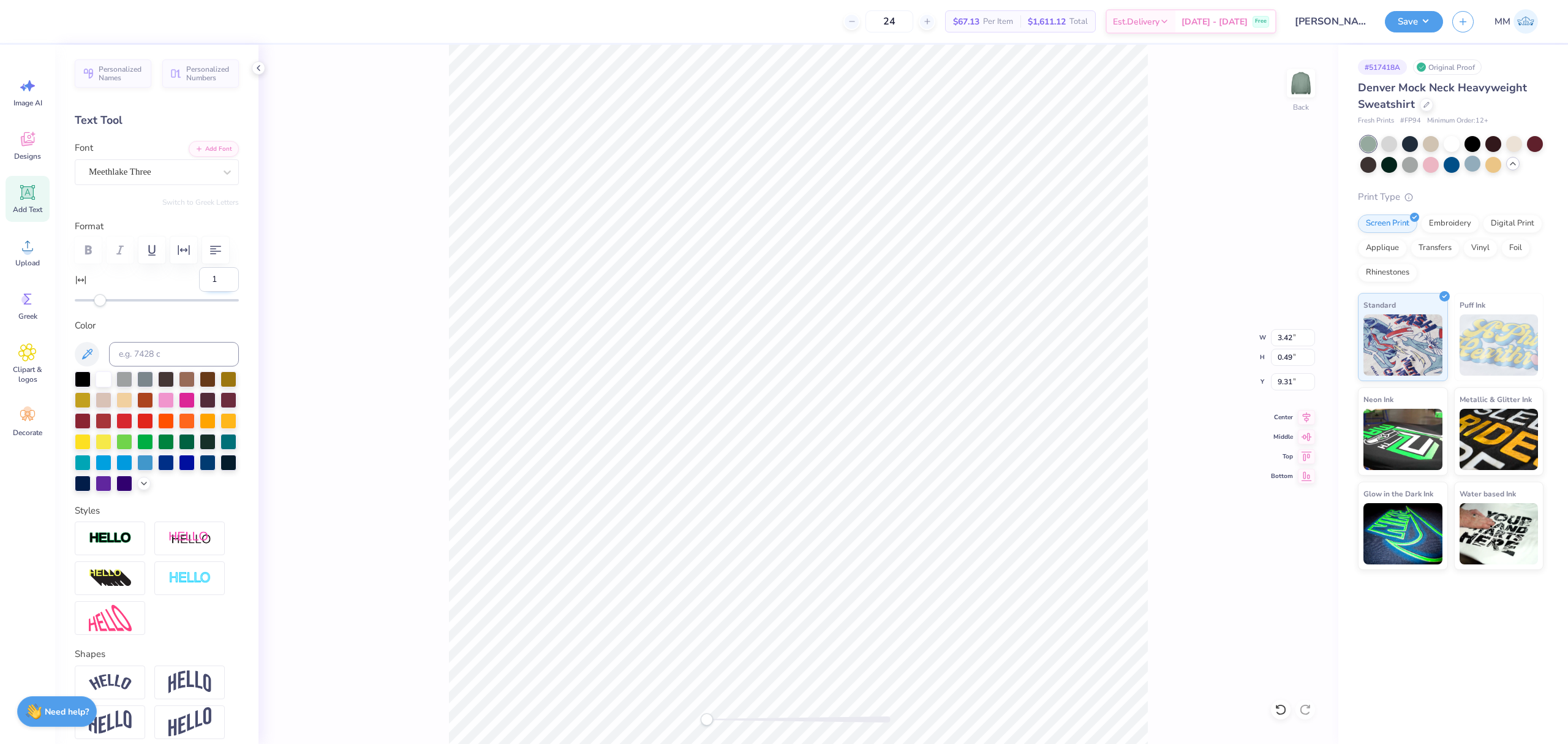
click at [216, 292] on input "1" at bounding box center [219, 279] width 40 height 24
click at [216, 292] on input "2" at bounding box center [219, 279] width 40 height 24
click at [216, 292] on input "3" at bounding box center [219, 279] width 40 height 24
click at [216, 292] on input "4" at bounding box center [219, 279] width 40 height 24
click at [216, 292] on input "5" at bounding box center [219, 279] width 40 height 24
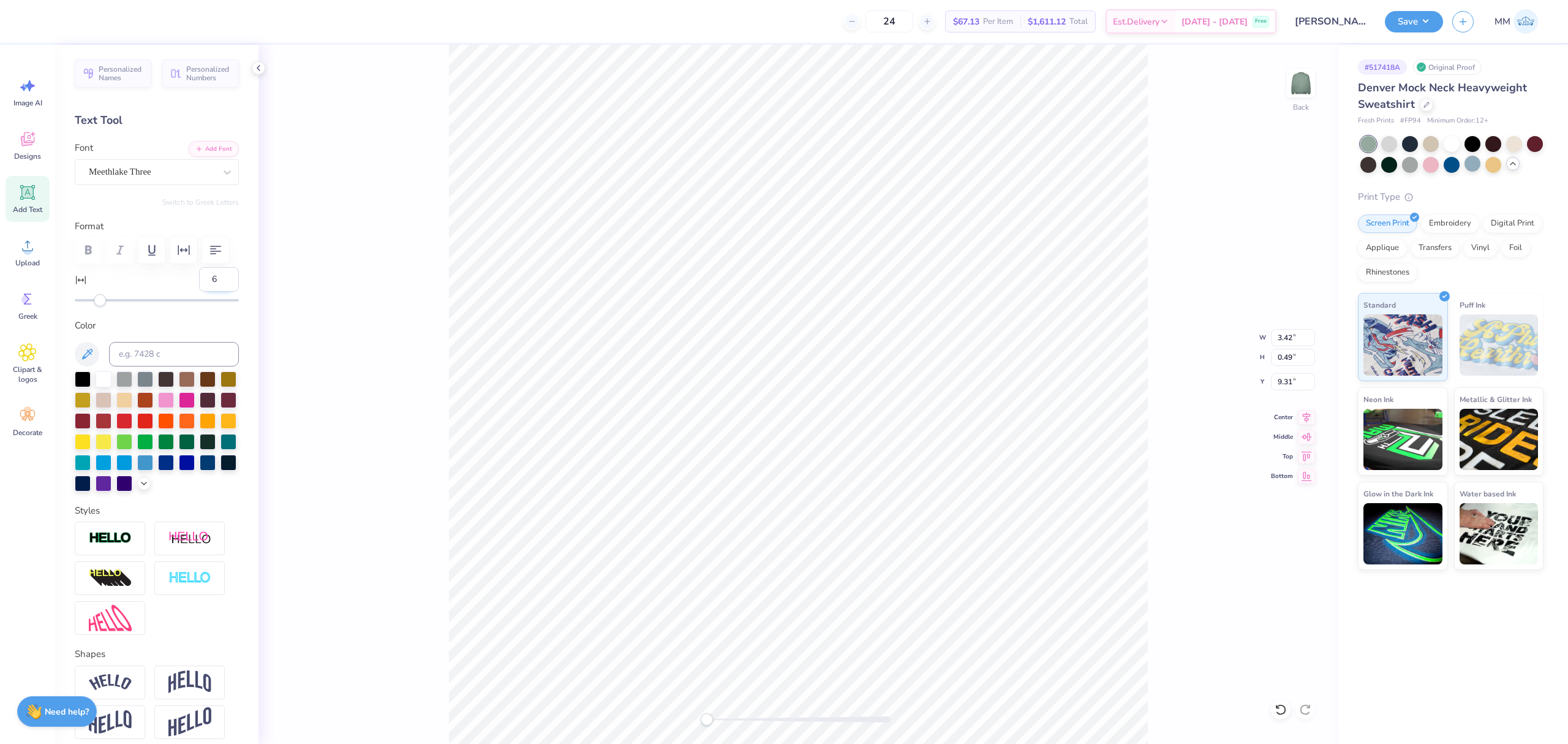
click at [216, 292] on input "6" at bounding box center [219, 279] width 40 height 24
click at [216, 292] on input "7" at bounding box center [219, 279] width 40 height 24
type input "8"
click at [216, 292] on input "8" at bounding box center [219, 279] width 40 height 24
click at [204, 292] on input "8" at bounding box center [219, 279] width 40 height 24
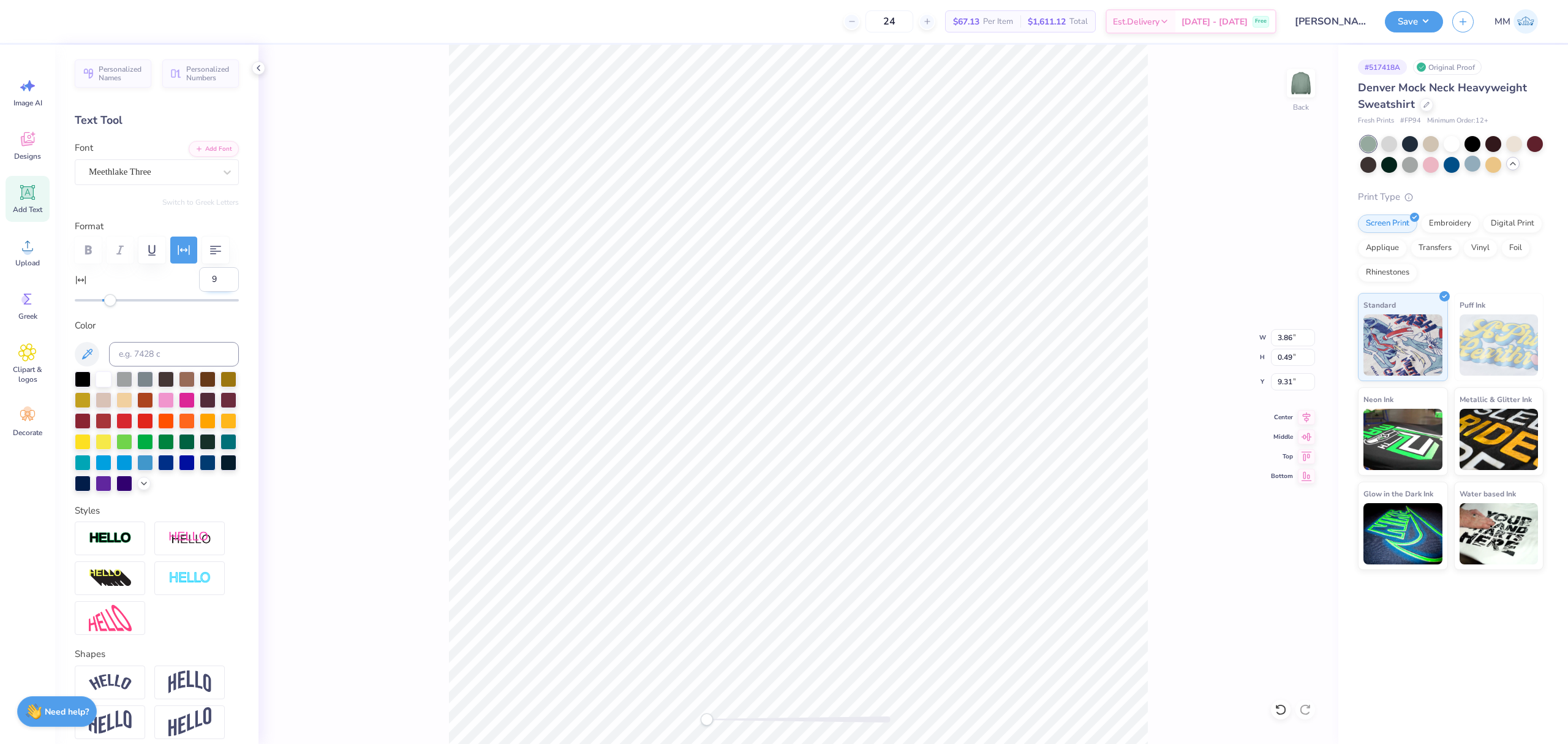
type input "10"
type input "3.32"
type input "0.41"
type input "9.51"
click at [1298, 420] on icon at bounding box center [1306, 415] width 17 height 15
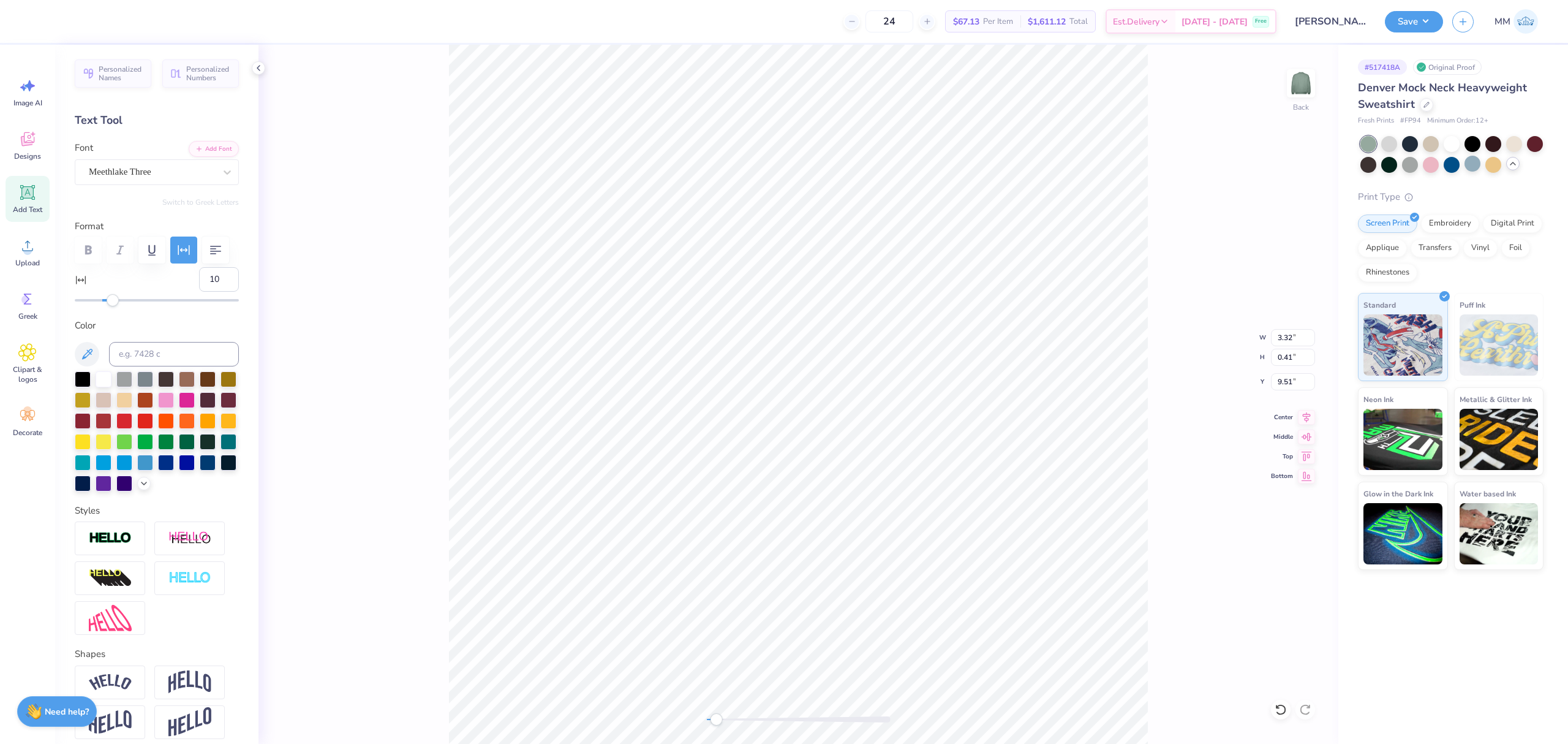
drag, startPoint x: 719, startPoint y: 721, endPoint x: 728, endPoint y: 723, distance: 9.2
click at [723, 723] on div "Accessibility label" at bounding box center [716, 719] width 13 height 13
click at [674, 701] on div "Back W 3.32 3.32 " H 0.41 0.41 " Y 9.51 9.51 " Center Middle Top Bottom" at bounding box center [798, 394] width 1080 height 699
click at [1302, 421] on icon at bounding box center [1306, 415] width 17 height 15
click at [1290, 381] on input "3.00" at bounding box center [1293, 381] width 44 height 17
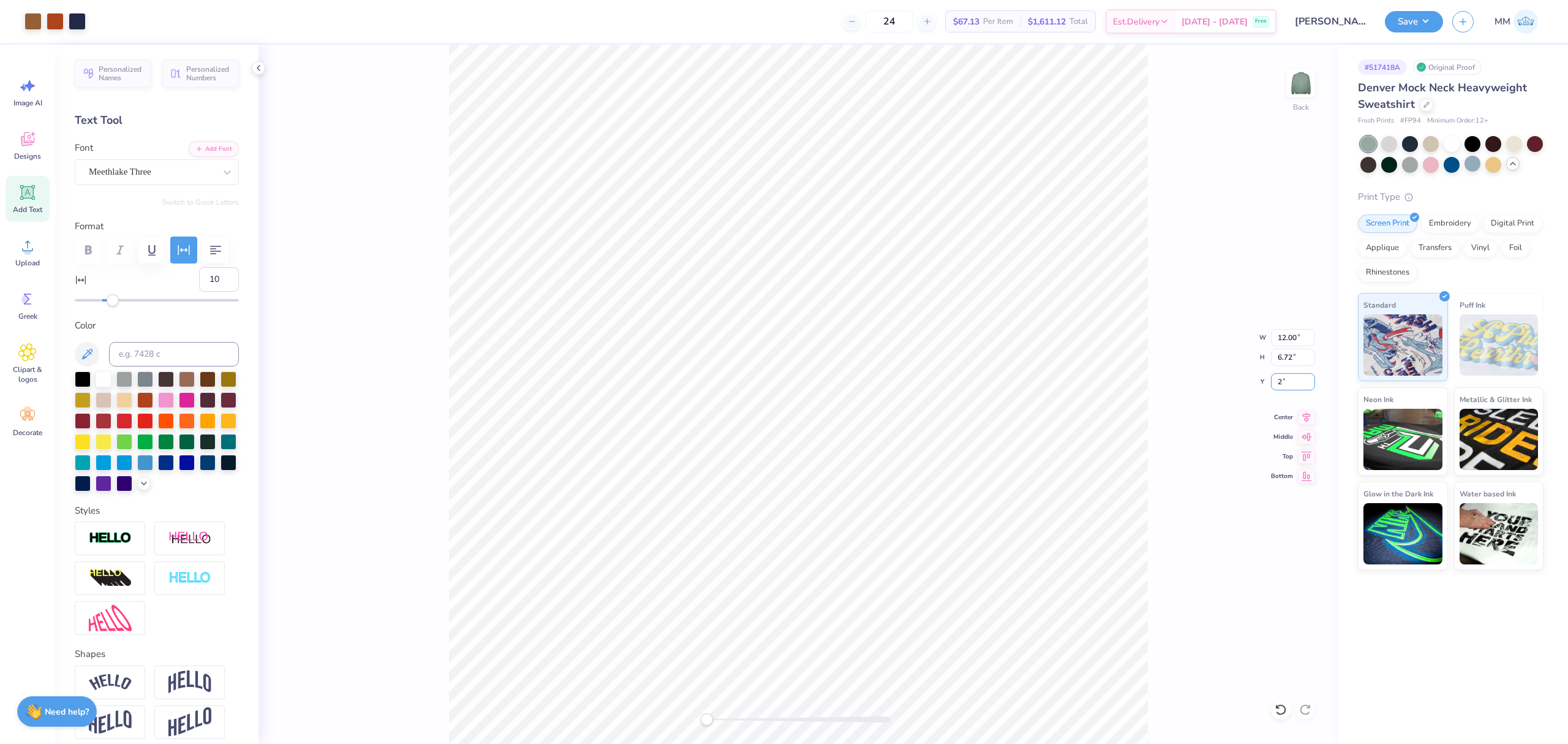
type input "2.00"
type input "0"
click at [1300, 413] on icon at bounding box center [1306, 415] width 17 height 15
click at [1307, 419] on icon at bounding box center [1307, 415] width 8 height 10
click at [1397, 24] on button "Save" at bounding box center [1414, 19] width 58 height 21
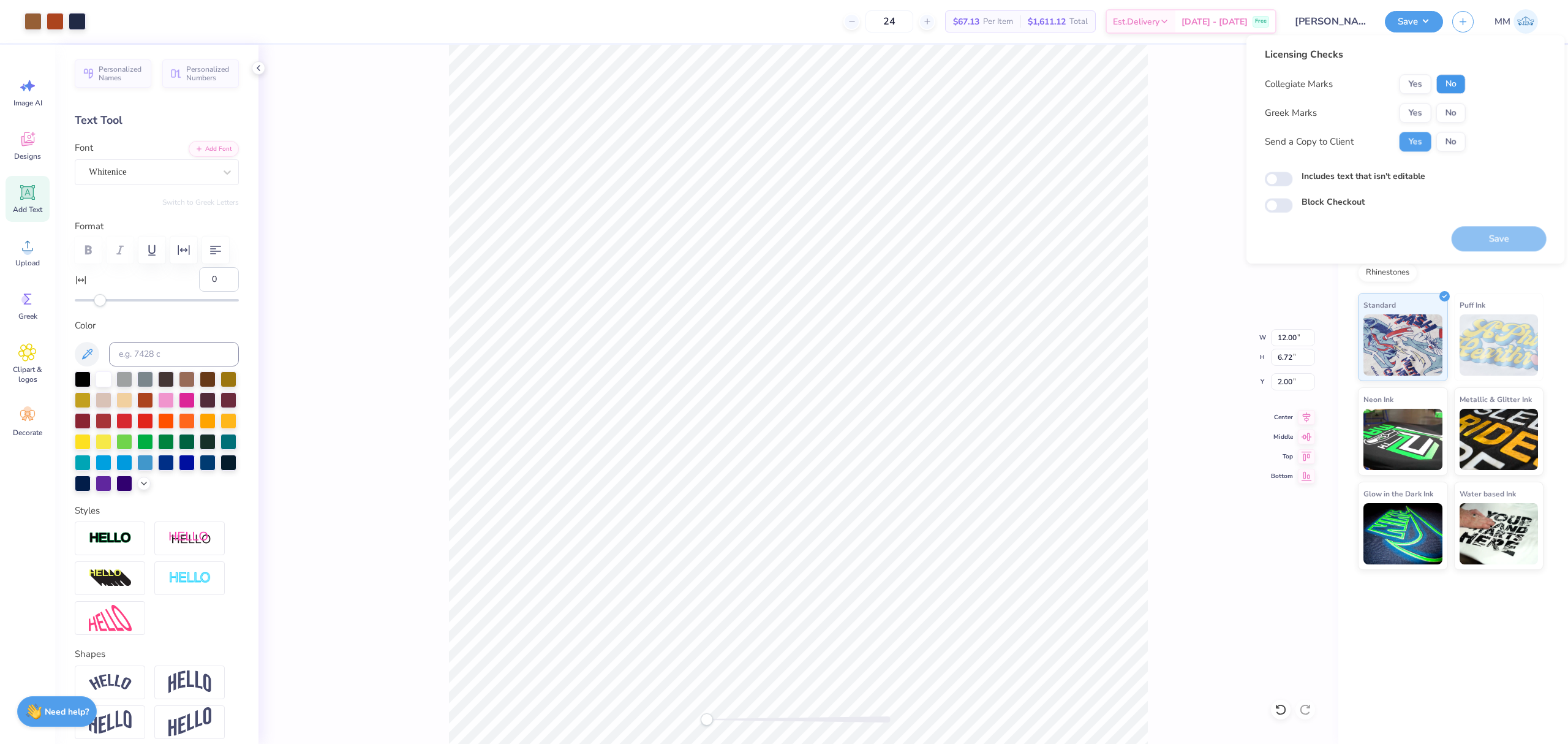
click at [1447, 89] on button "No" at bounding box center [1451, 84] width 30 height 19
click at [1451, 115] on button "No" at bounding box center [1451, 113] width 30 height 19
click at [1473, 241] on button "Save" at bounding box center [1499, 238] width 95 height 25
checkbox input "true"
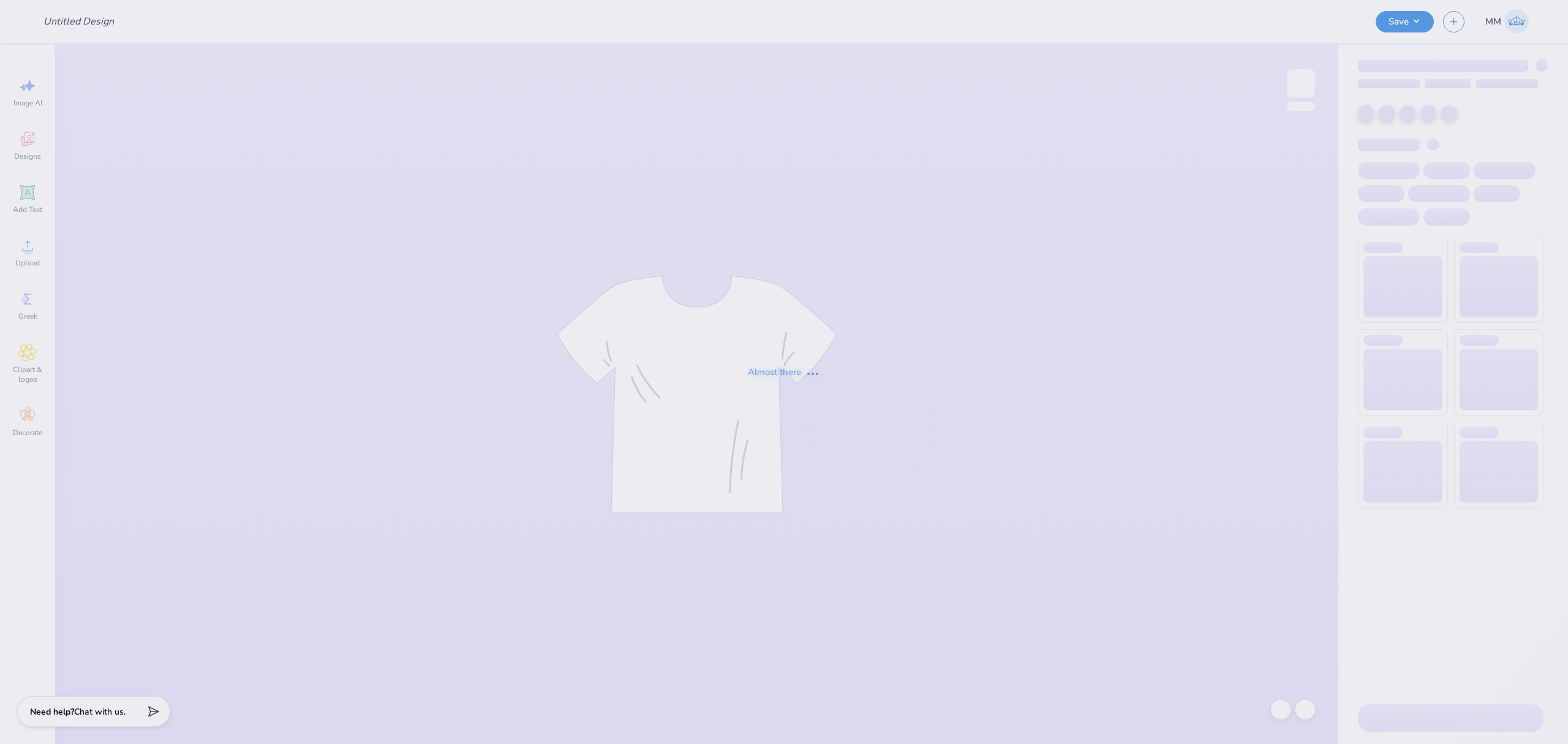
type input "[PERSON_NAME] : [GEOGRAPHIC_DATA][US_STATE]: [GEOGRAPHIC_DATA]"
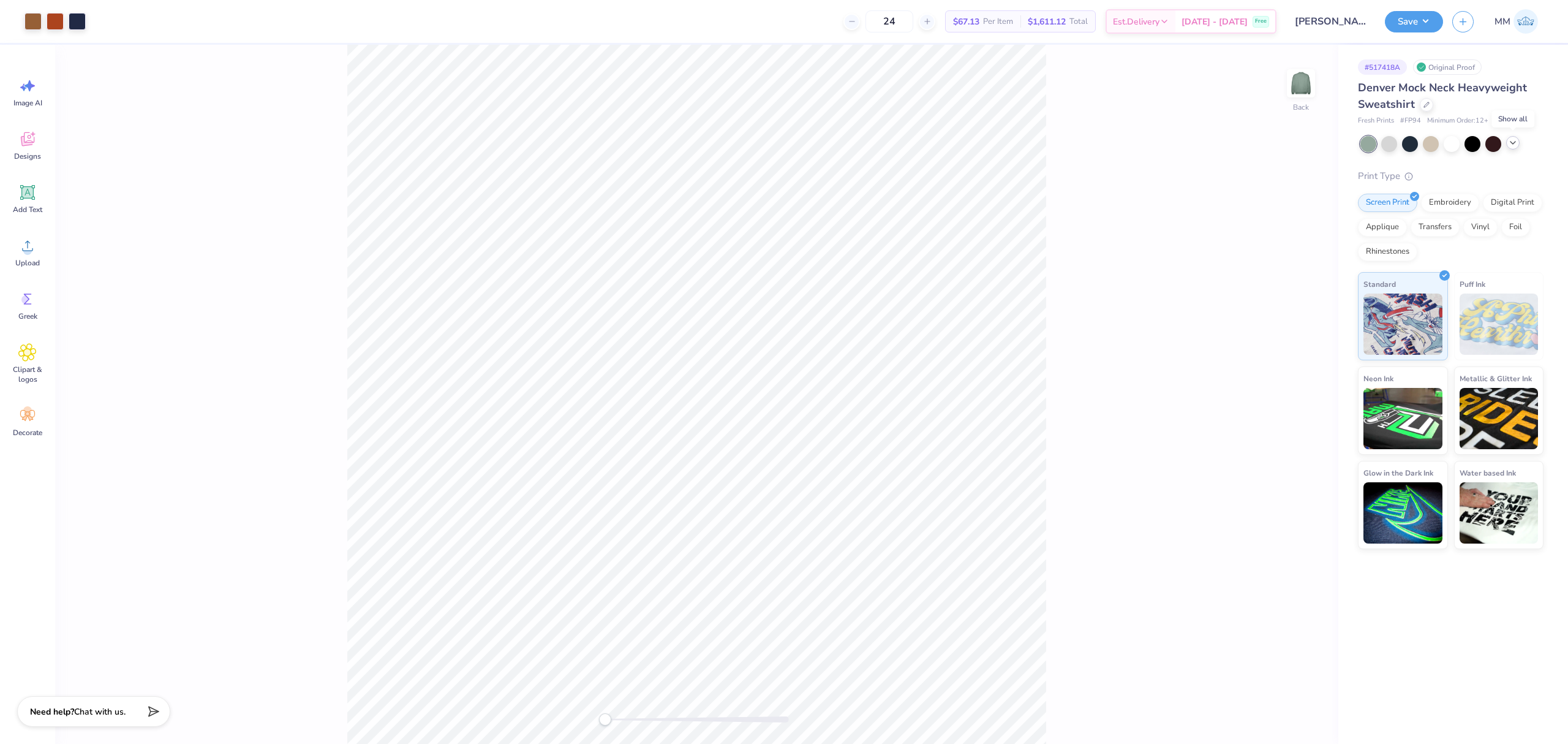
click at [1518, 147] on div at bounding box center [1513, 143] width 13 height 13
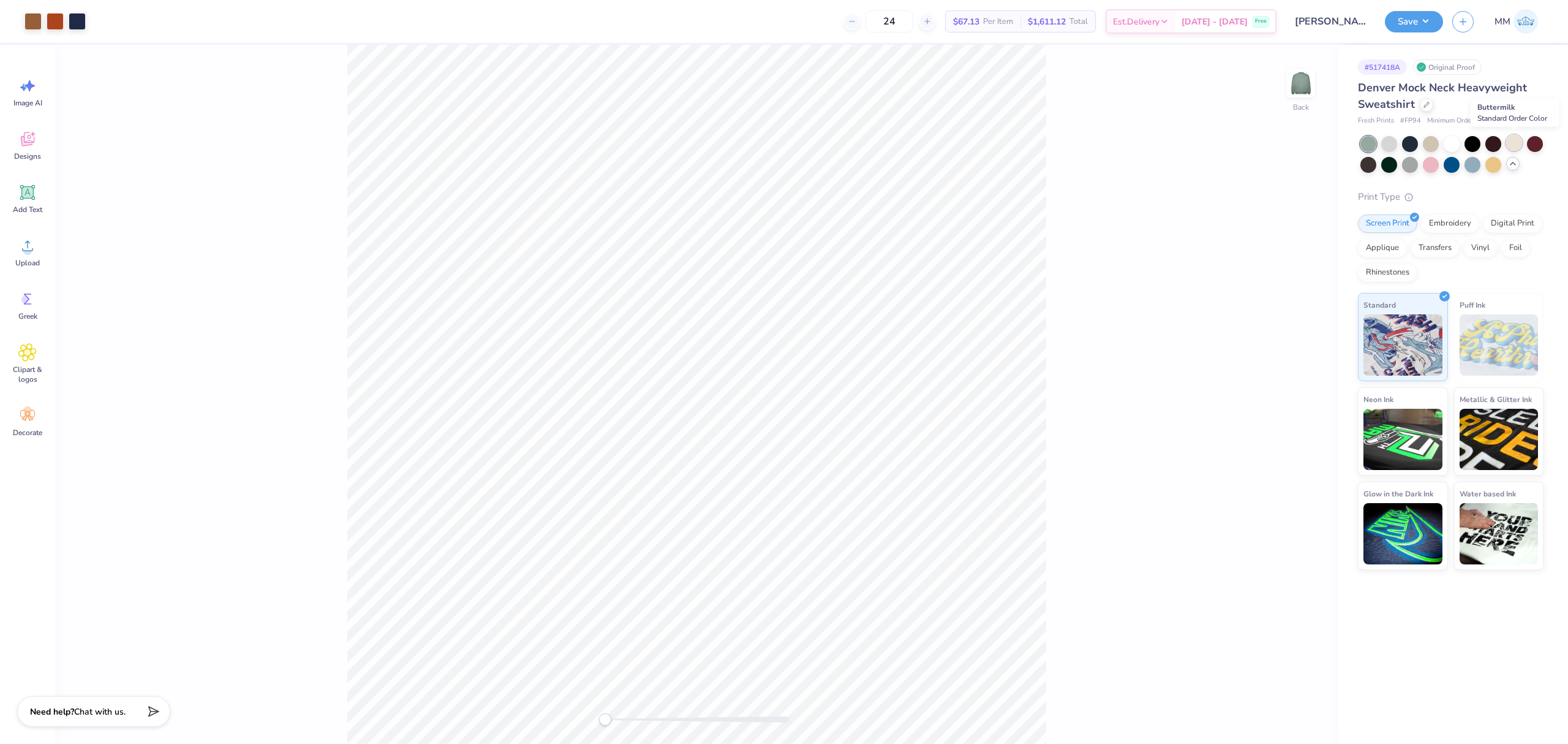
click at [1512, 146] on div at bounding box center [1515, 143] width 16 height 16
